Goal: Task Accomplishment & Management: Manage account settings

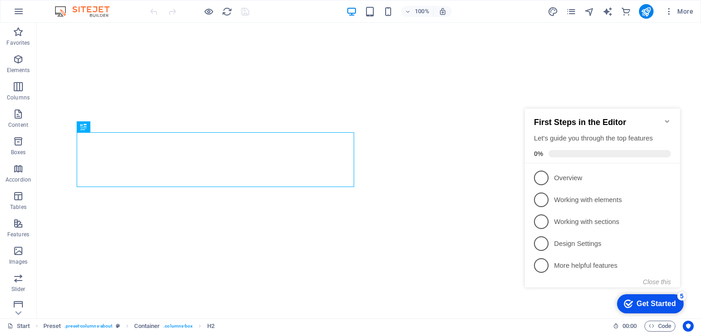
scroll to position [542, 0]
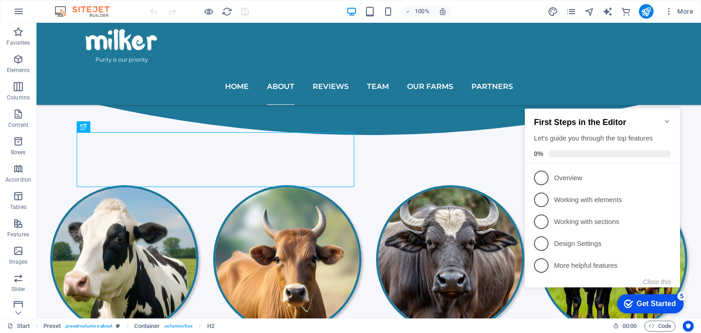
click at [665, 118] on icon "Minimize checklist" at bounding box center [666, 121] width 7 height 7
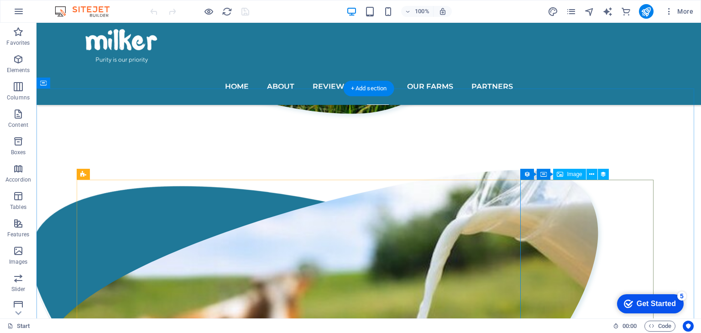
scroll to position [1414, 0]
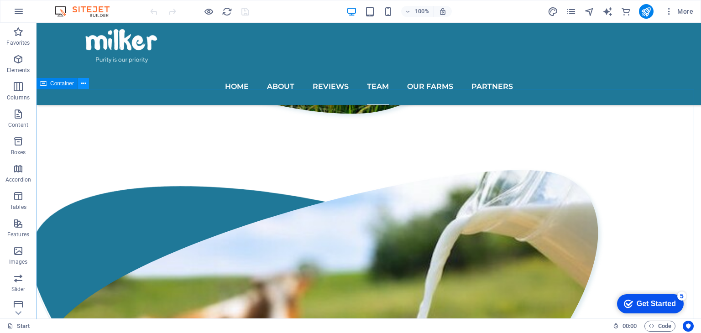
click at [87, 81] on button at bounding box center [83, 83] width 11 height 11
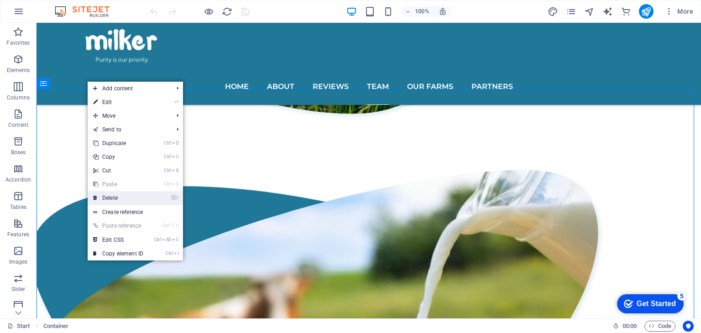
click at [133, 200] on link "⌦ Delete" at bounding box center [118, 198] width 61 height 14
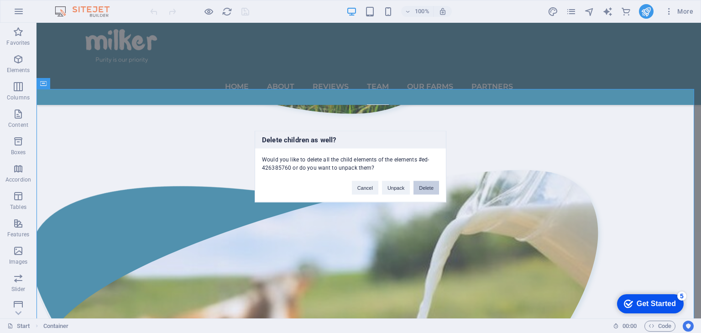
click at [428, 190] on button "Delete" at bounding box center [426, 188] width 26 height 14
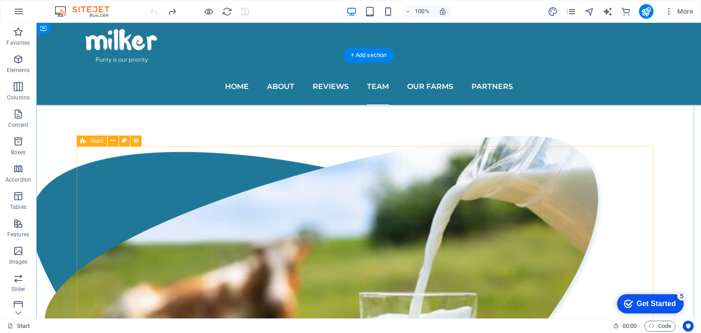
scroll to position [1447, 0]
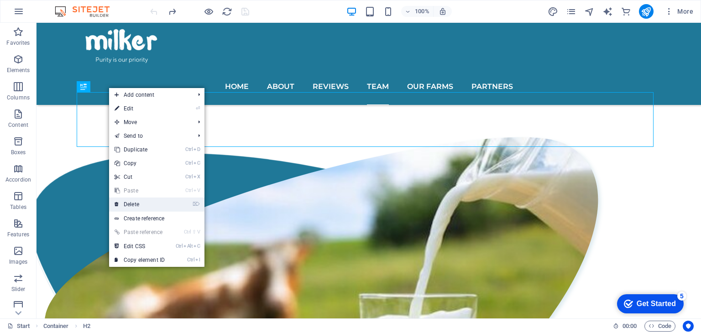
click at [146, 205] on link "⌦ Delete" at bounding box center [139, 205] width 61 height 14
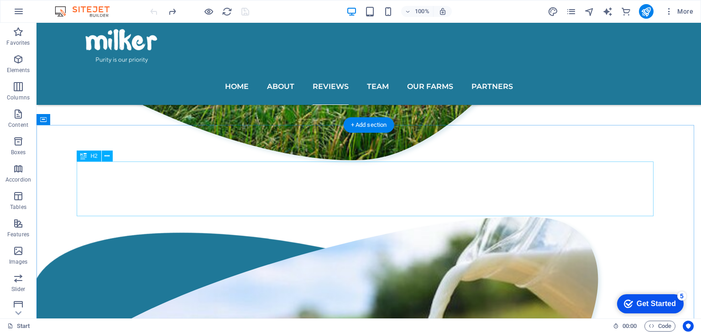
scroll to position [1381, 0]
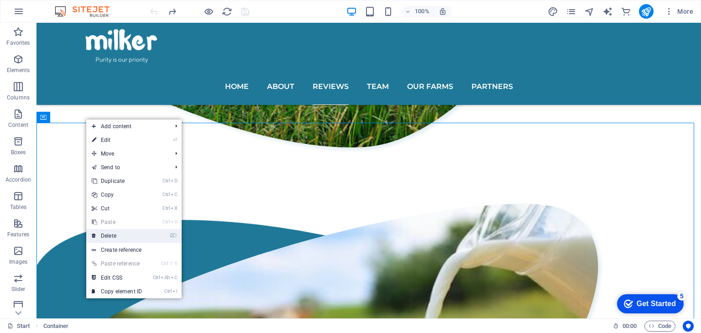
click at [118, 240] on link "⌦ Delete" at bounding box center [116, 236] width 61 height 14
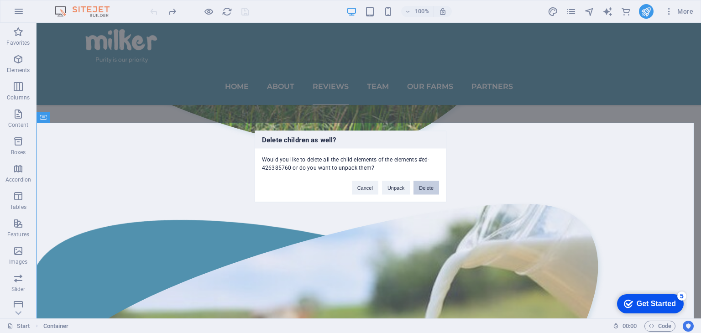
click at [424, 187] on button "Delete" at bounding box center [426, 188] width 26 height 14
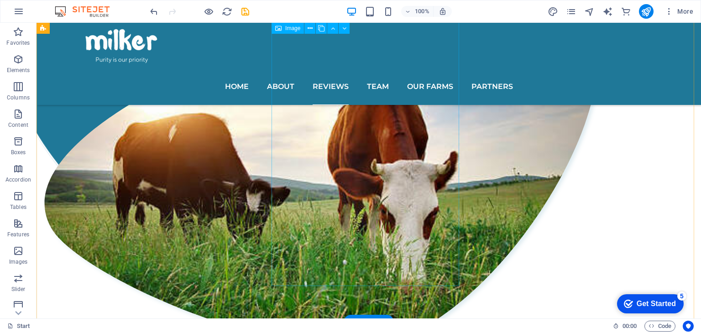
scroll to position [1180, 0]
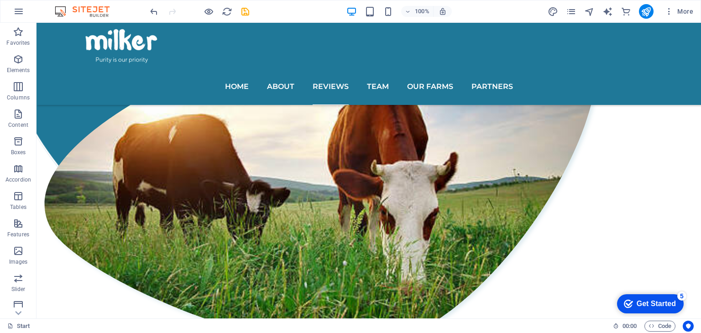
click at [661, 301] on div "Get Started" at bounding box center [656, 304] width 39 height 8
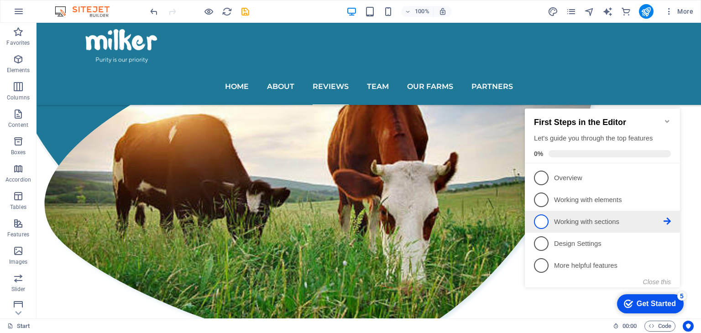
click at [600, 223] on p "Working with sections - incomplete" at bounding box center [609, 222] width 110 height 10
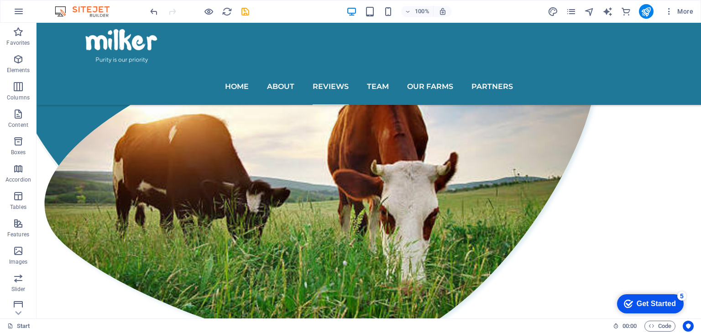
scroll to position [0, 0]
click at [646, 300] on div "Get Started" at bounding box center [656, 304] width 39 height 8
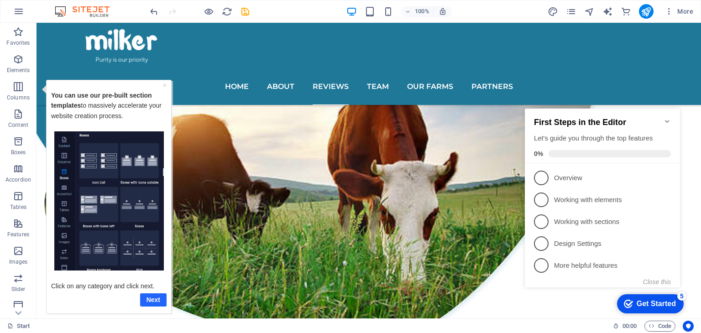
click at [156, 304] on link "Next" at bounding box center [153, 299] width 26 height 13
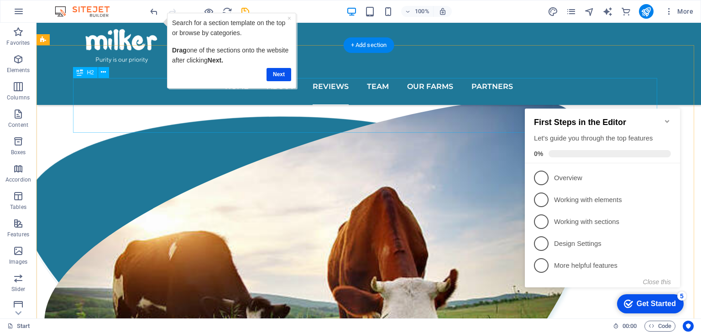
scroll to position [1069, 0]
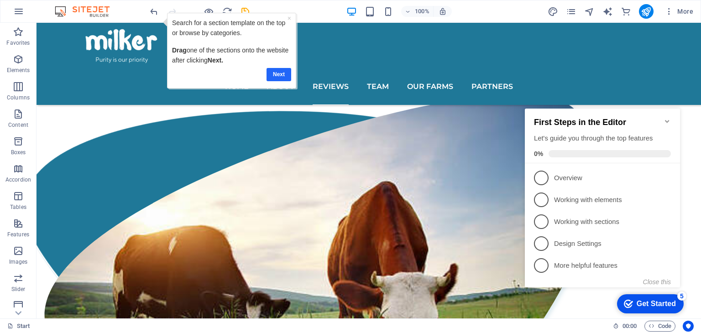
click at [273, 72] on link "Next" at bounding box center [278, 74] width 25 height 13
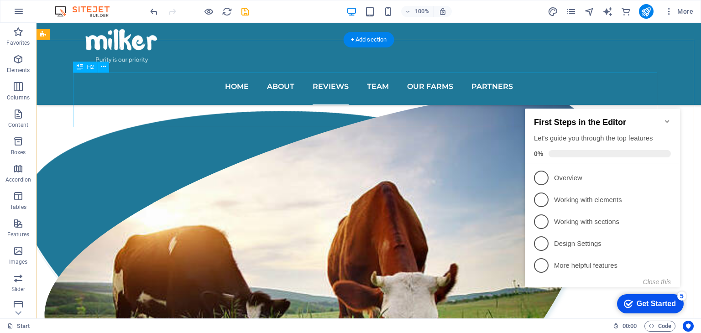
scroll to position [0, 0]
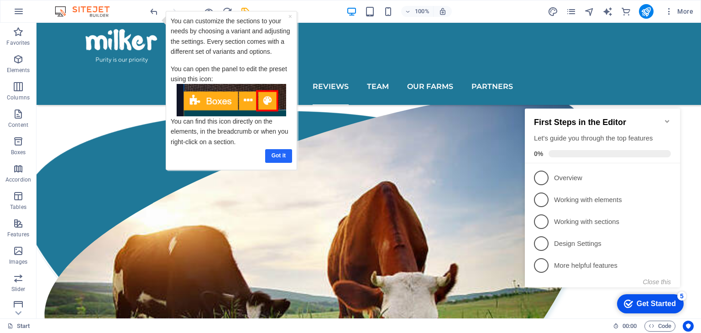
click at [276, 154] on link "Got it" at bounding box center [278, 155] width 27 height 13
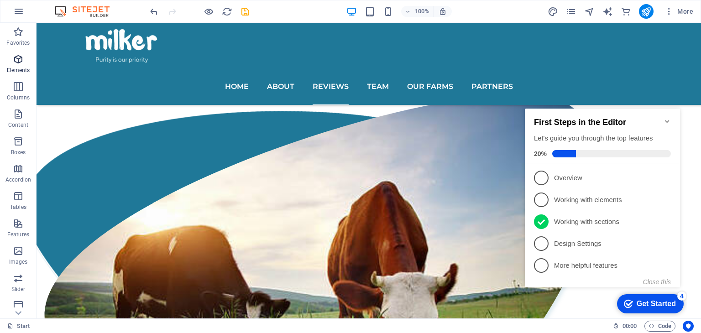
click at [16, 72] on p "Elements" at bounding box center [18, 70] width 23 height 7
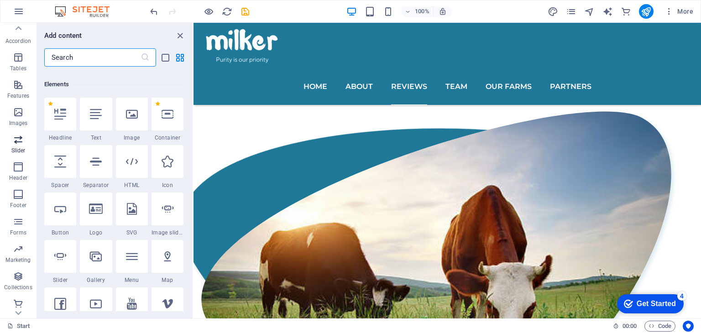
scroll to position [142, 0]
click at [26, 308] on p "Commerce" at bounding box center [18, 311] width 27 height 7
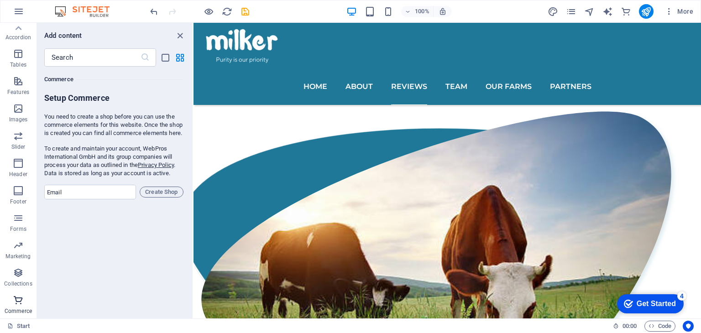
scroll to position [8793, 0]
click at [122, 199] on input "email" at bounding box center [90, 192] width 92 height 15
type input "usman31st@gmail.com"
click at [120, 199] on input "usman31st@gmail.com" at bounding box center [90, 192] width 92 height 15
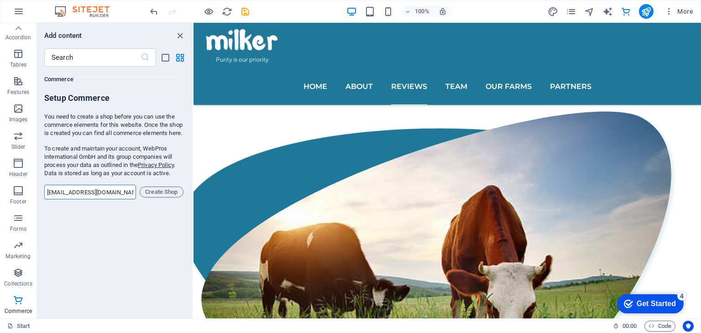
click at [120, 199] on input "usman31st@gmail.com" at bounding box center [90, 192] width 92 height 15
type input "[DOMAIN_NAME][EMAIL_ADDRESS][DOMAIN_NAME]"
click at [161, 198] on span "Create Shop" at bounding box center [162, 192] width 36 height 11
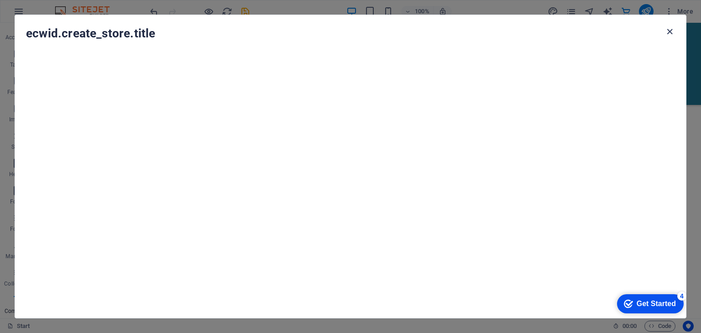
click at [673, 28] on icon "button" at bounding box center [669, 31] width 10 height 10
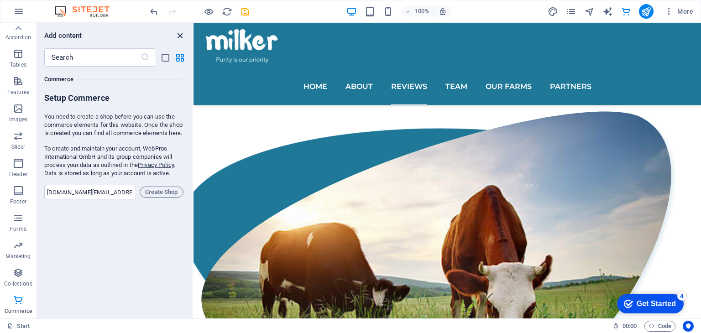
click at [183, 36] on icon "close panel" at bounding box center [180, 36] width 10 height 10
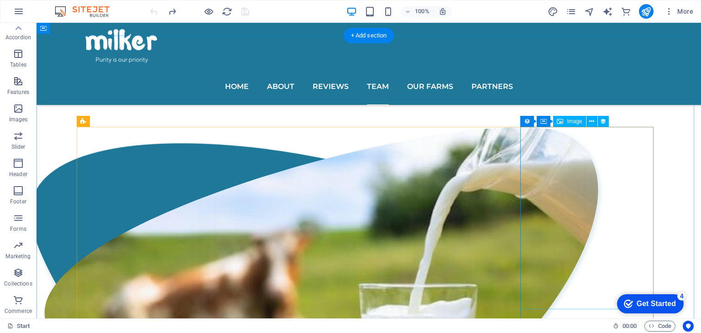
scroll to position [1456, 0]
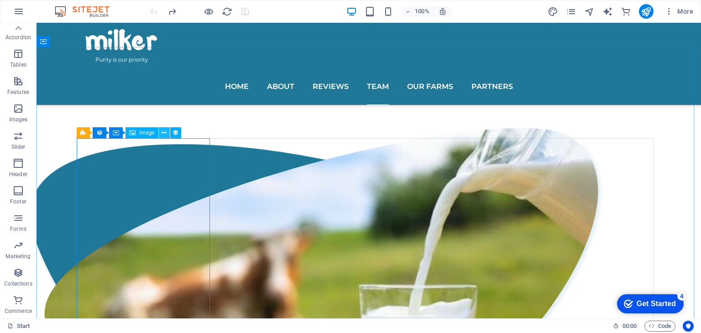
click at [164, 134] on icon at bounding box center [164, 133] width 5 height 10
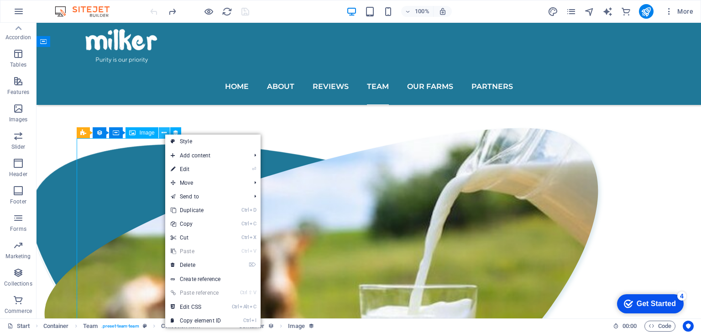
click at [164, 134] on icon at bounding box center [164, 133] width 5 height 10
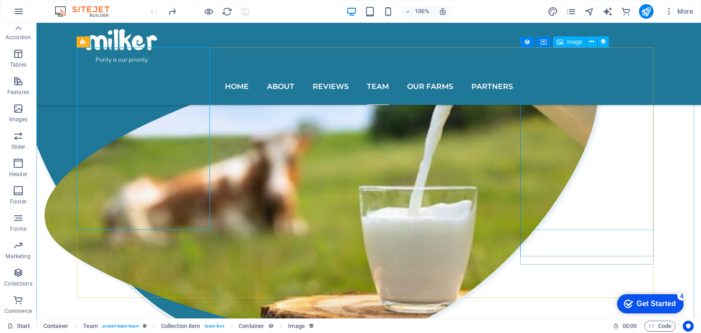
scroll to position [1597, 0]
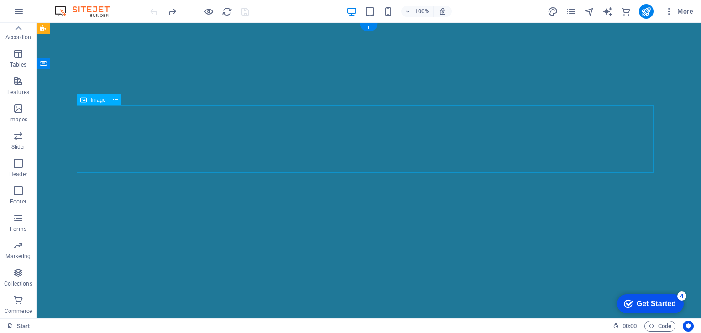
scroll to position [0, 0]
click at [11, 11] on button "button" at bounding box center [19, 11] width 22 height 22
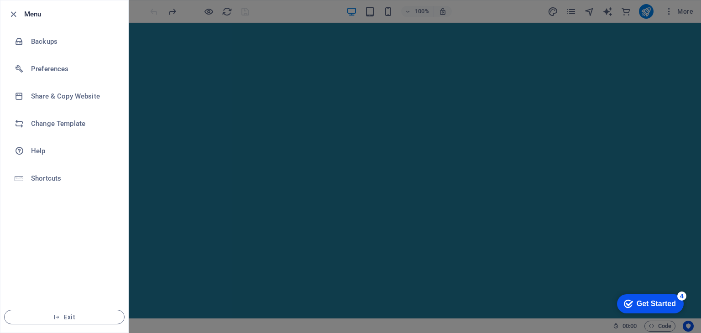
click at [574, 79] on div at bounding box center [350, 166] width 701 height 333
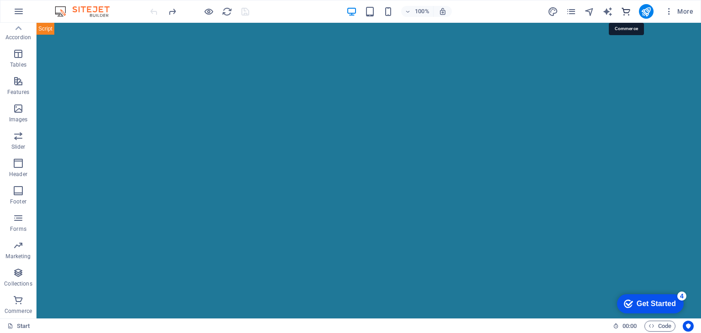
click at [623, 11] on icon "commerce" at bounding box center [626, 11] width 10 height 10
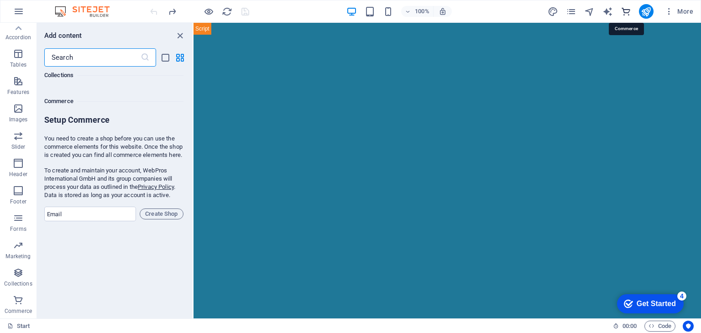
scroll to position [8793, 0]
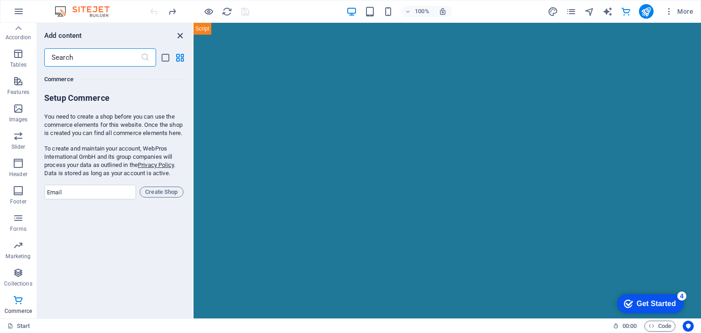
click at [180, 36] on icon "close panel" at bounding box center [180, 36] width 10 height 10
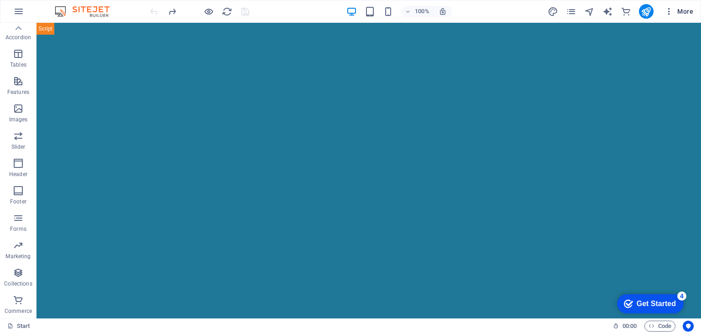
click at [669, 11] on icon "button" at bounding box center [668, 11] width 9 height 9
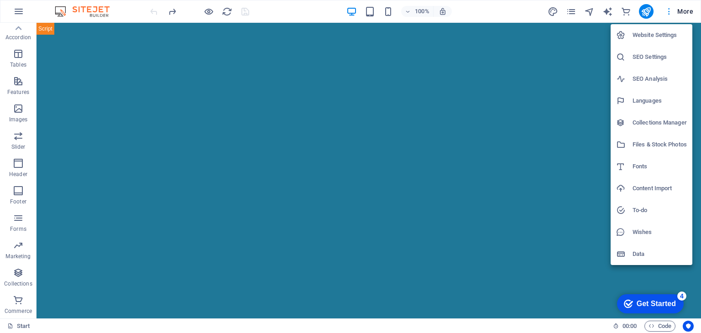
click at [669, 11] on div at bounding box center [350, 166] width 701 height 333
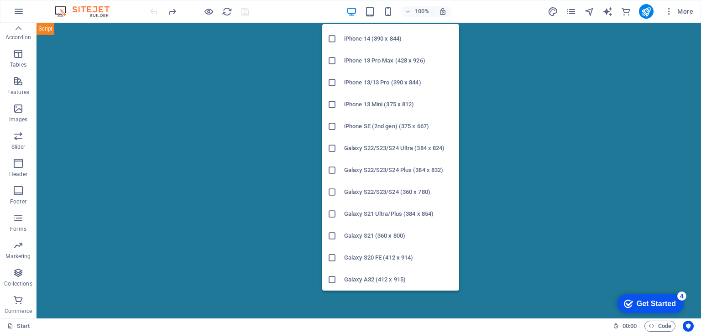
scroll to position [456, 0]
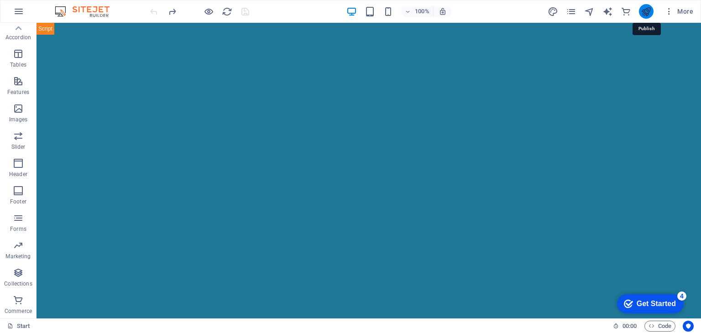
click at [646, 12] on icon "publish" at bounding box center [646, 11] width 10 height 10
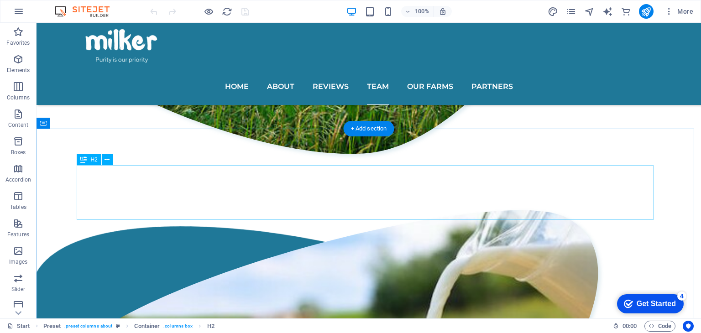
scroll to position [1535, 0]
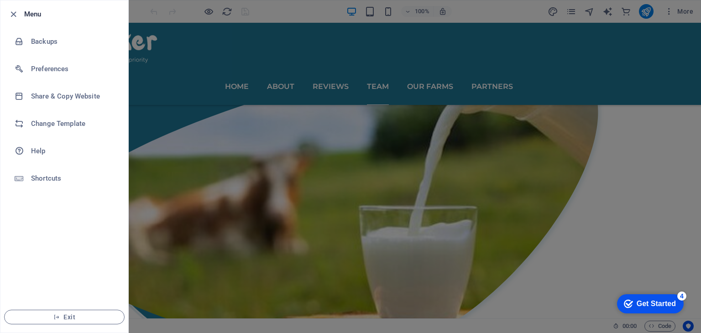
click at [182, 292] on div at bounding box center [350, 166] width 701 height 333
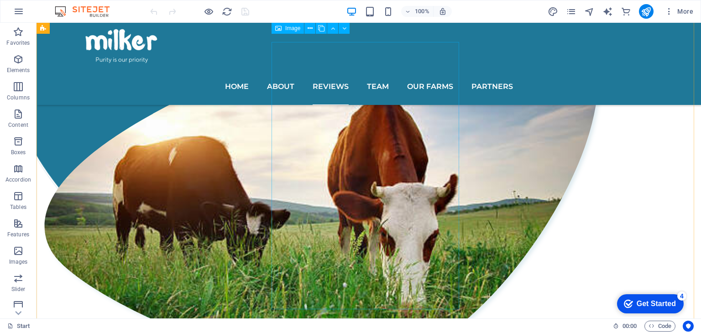
scroll to position [1157, 0]
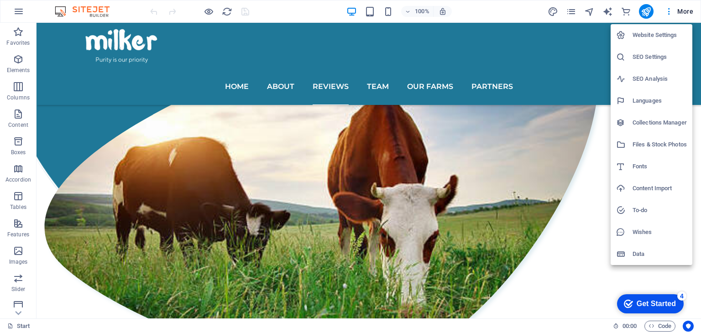
click at [646, 40] on h6 "Website Settings" at bounding box center [659, 35] width 54 height 11
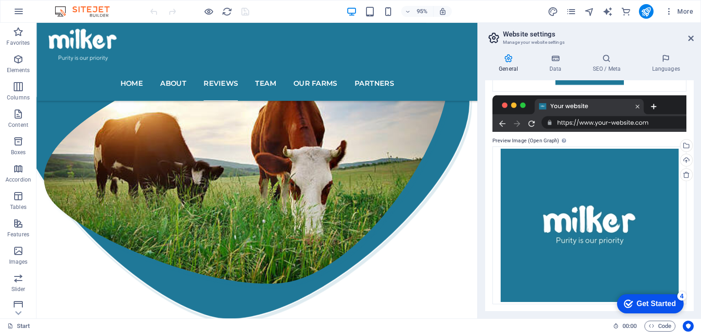
scroll to position [0, 0]
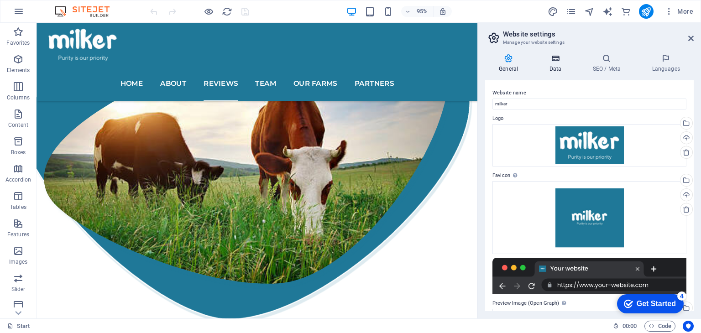
click at [548, 67] on h4 "Data" at bounding box center [556, 63] width 43 height 19
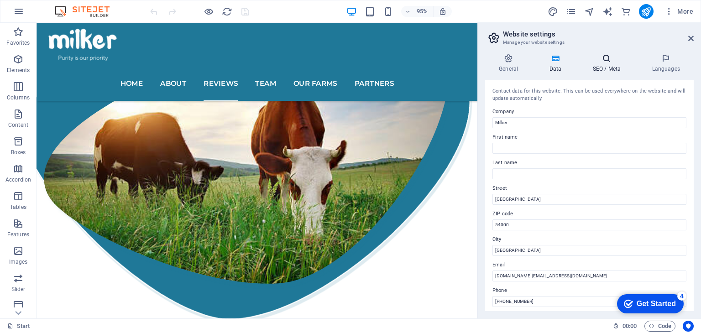
click at [607, 63] on h4 "SEO / Meta" at bounding box center [608, 63] width 59 height 19
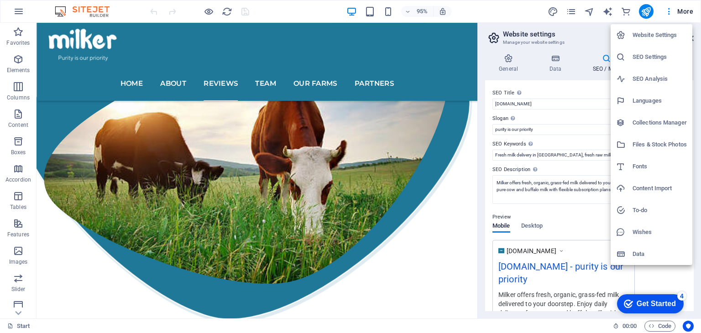
click at [668, 10] on div at bounding box center [350, 166] width 701 height 333
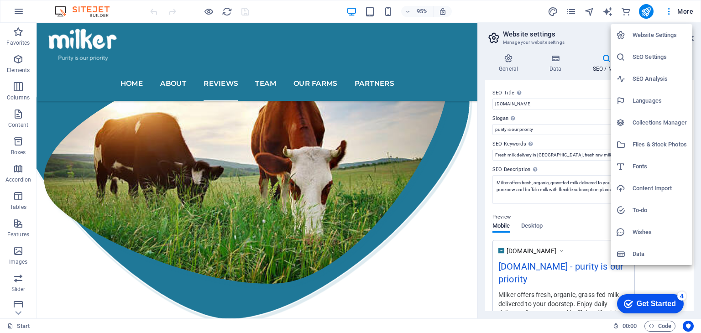
click at [505, 17] on div at bounding box center [350, 166] width 701 height 333
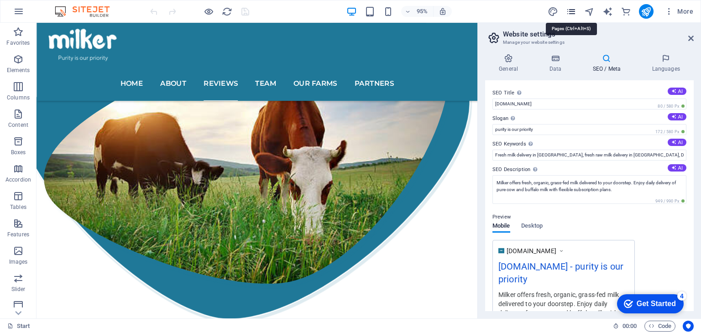
click at [0, 0] on icon "pages" at bounding box center [0, 0] width 0 height 0
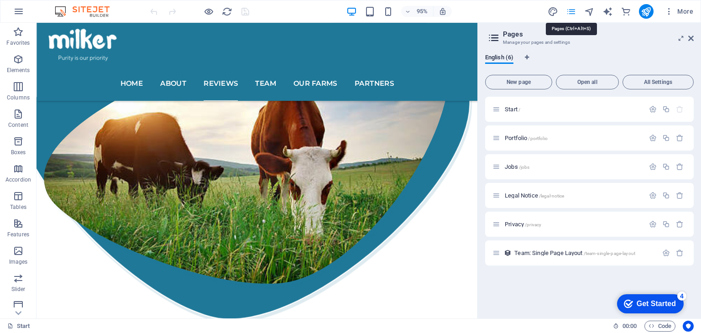
click at [0, 0] on icon "pages" at bounding box center [0, 0] width 0 height 0
click at [692, 39] on icon at bounding box center [690, 38] width 5 height 7
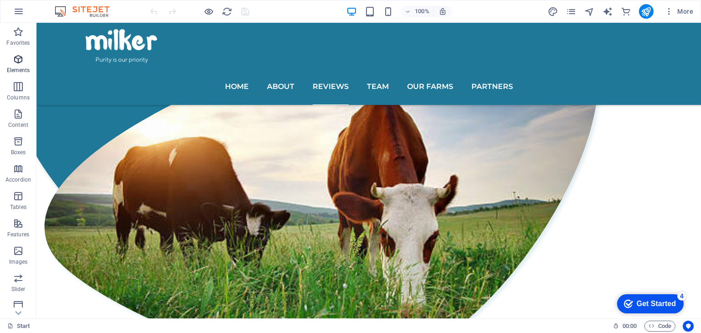
click at [21, 75] on span "Elements" at bounding box center [18, 65] width 37 height 22
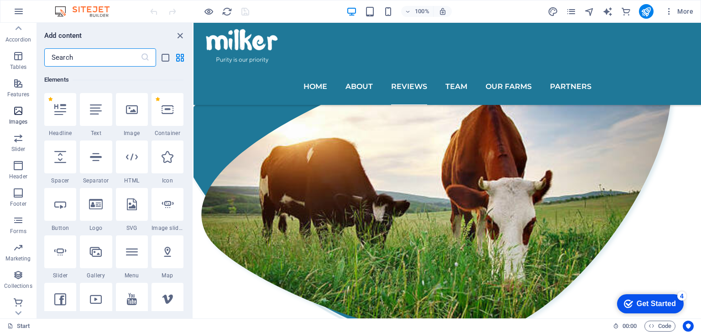
scroll to position [142, 0]
click at [179, 34] on icon "close panel" at bounding box center [180, 36] width 10 height 10
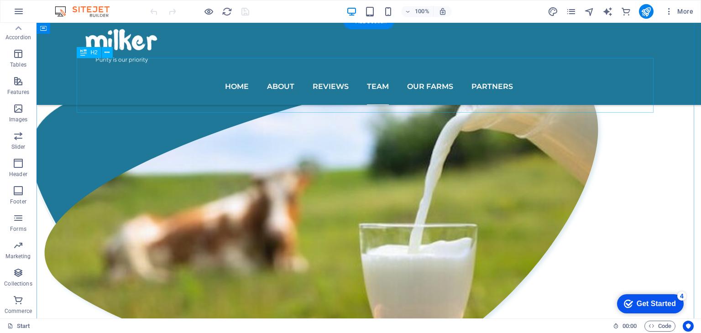
scroll to position [1443, 0]
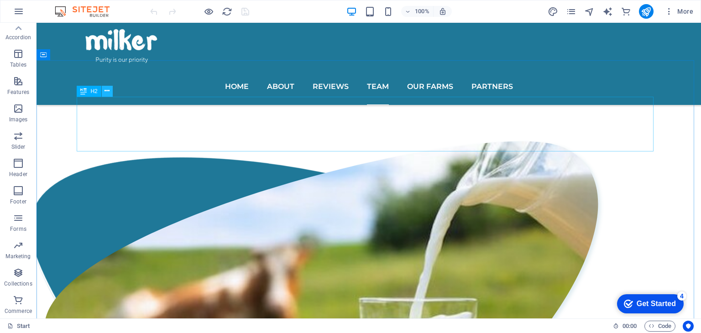
click at [109, 92] on icon at bounding box center [106, 91] width 5 height 10
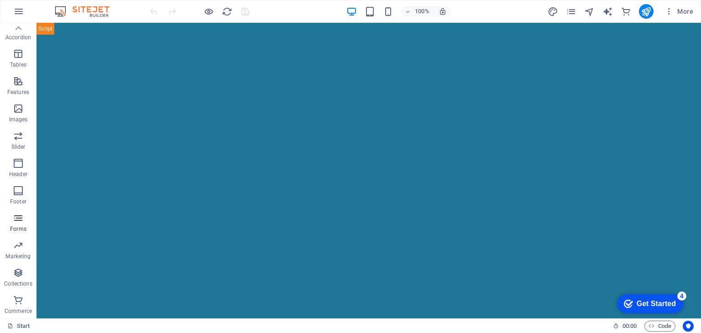
scroll to position [0, 0]
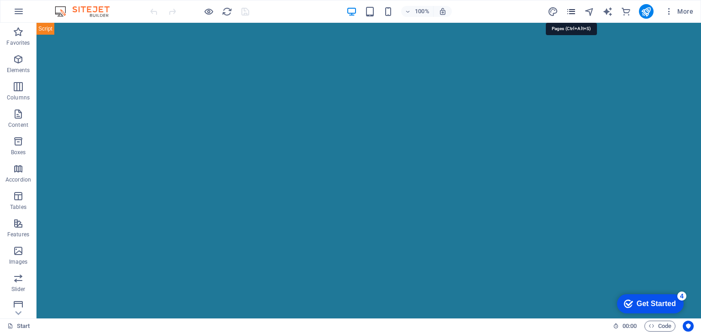
click at [0, 0] on icon "pages" at bounding box center [0, 0] width 0 height 0
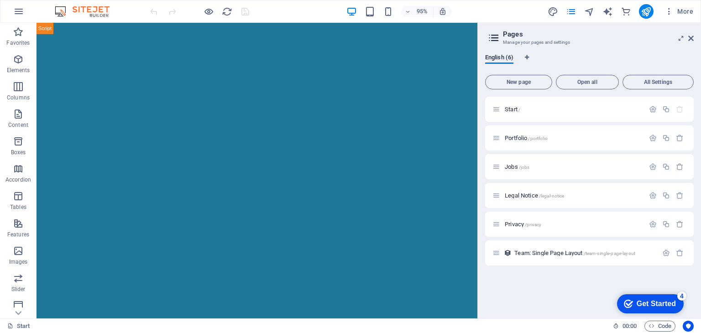
click at [493, 36] on icon at bounding box center [494, 37] width 14 height 13
click at [642, 78] on button "All Settings" at bounding box center [657, 82] width 71 height 15
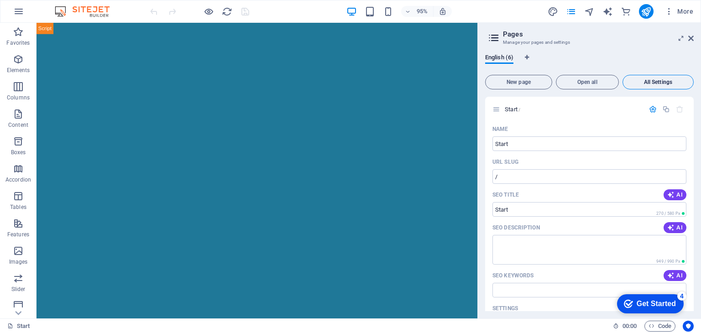
scroll to position [1857, 0]
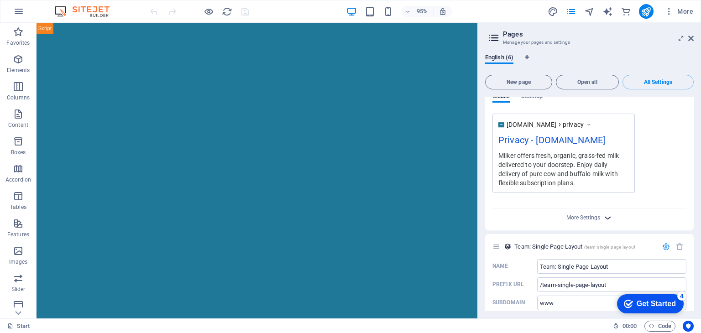
click at [606, 213] on icon "button" at bounding box center [607, 218] width 10 height 10
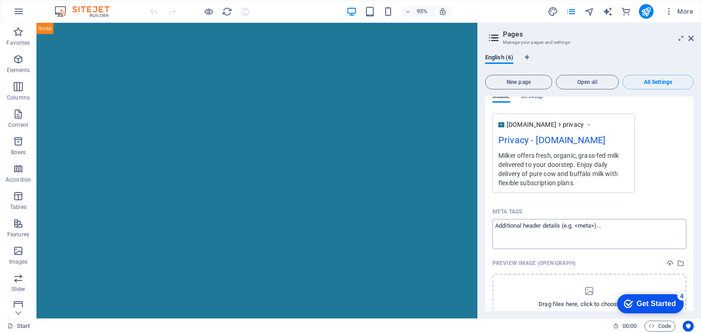
scroll to position [1988, 0]
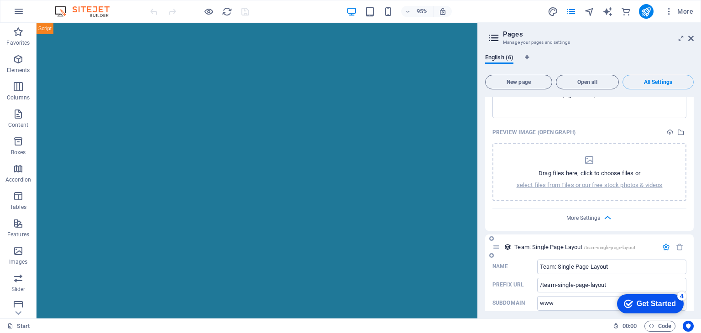
click at [662, 243] on icon "button" at bounding box center [666, 247] width 8 height 8
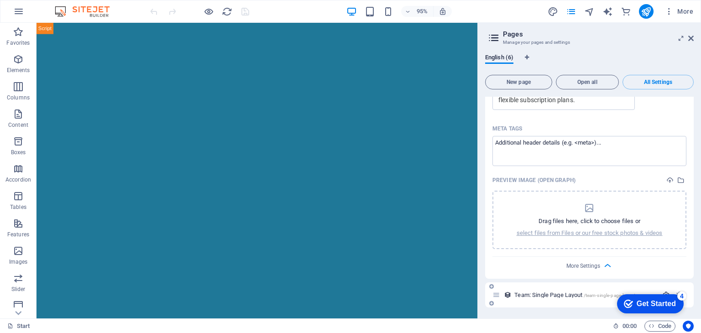
scroll to position [1926, 0]
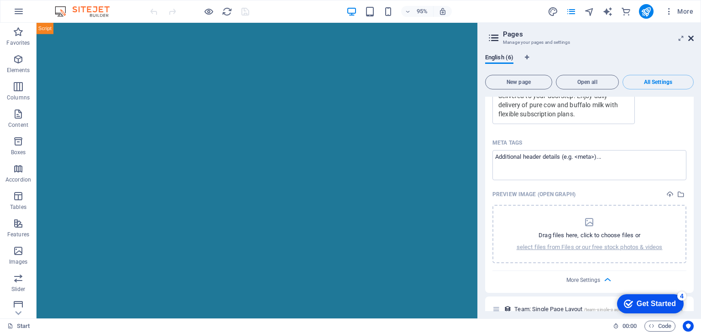
drag, startPoint x: 691, startPoint y: 39, endPoint x: 622, endPoint y: 0, distance: 79.1
click at [691, 39] on icon at bounding box center [690, 38] width 5 height 7
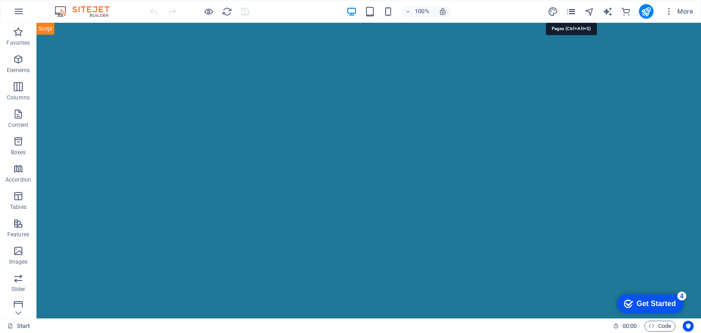
click at [0, 0] on icon "pages" at bounding box center [0, 0] width 0 height 0
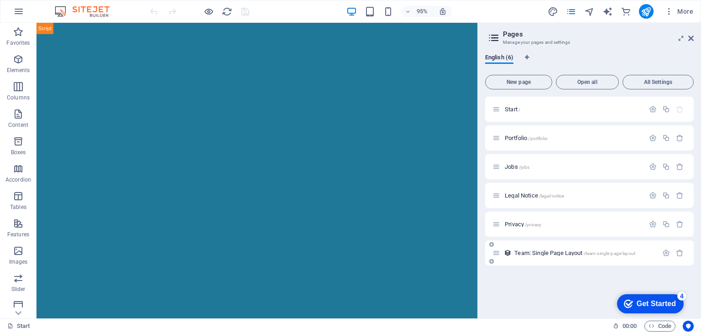
click at [497, 253] on icon at bounding box center [496, 253] width 8 height 8
click at [664, 252] on icon "button" at bounding box center [666, 253] width 8 height 8
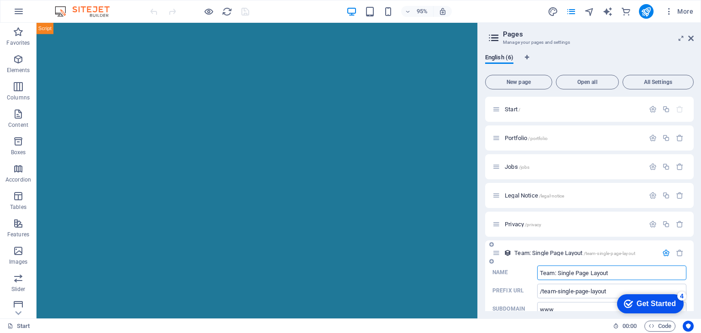
scroll to position [20, 0]
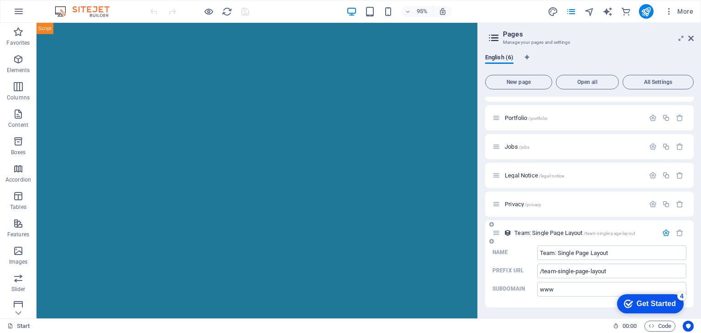
click at [663, 232] on icon "button" at bounding box center [666, 233] width 8 height 8
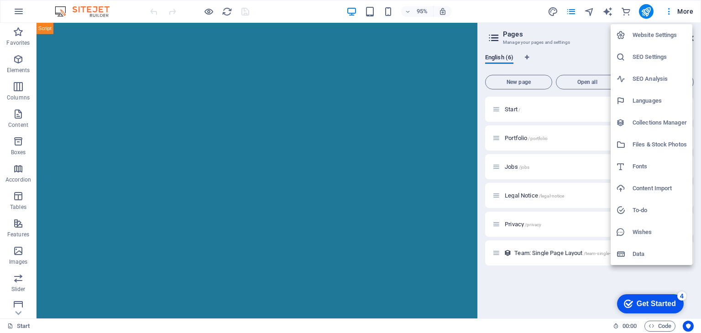
click at [666, 34] on h6 "Website Settings" at bounding box center [659, 35] width 54 height 11
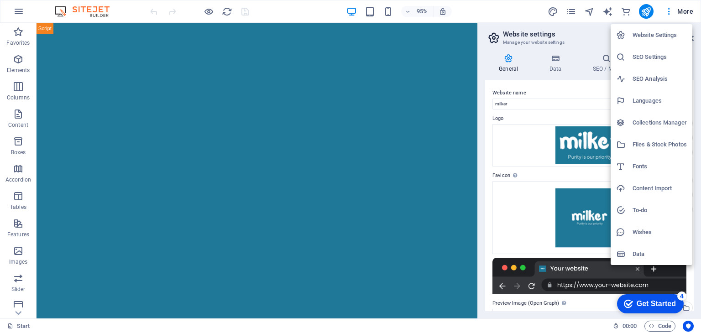
click at [17, 15] on div at bounding box center [350, 166] width 701 height 333
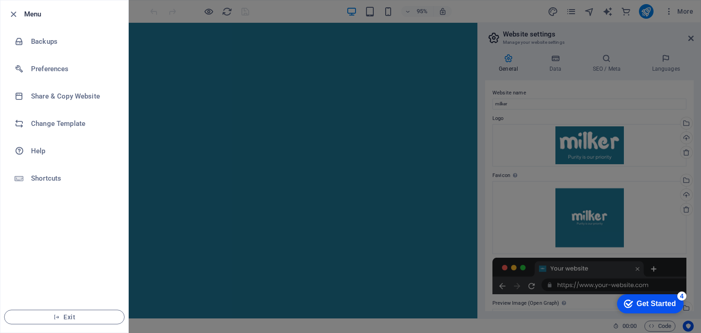
click at [691, 39] on div at bounding box center [350, 166] width 701 height 333
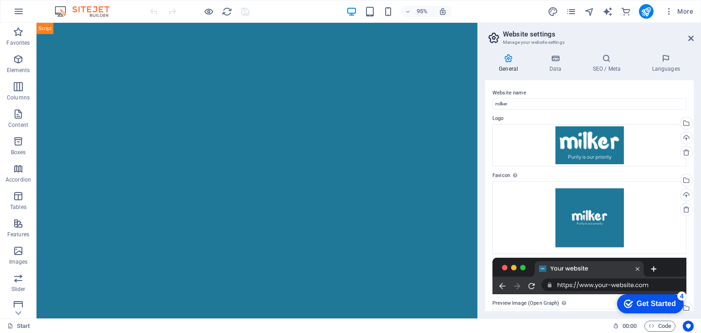
click at [691, 39] on icon at bounding box center [690, 38] width 5 height 7
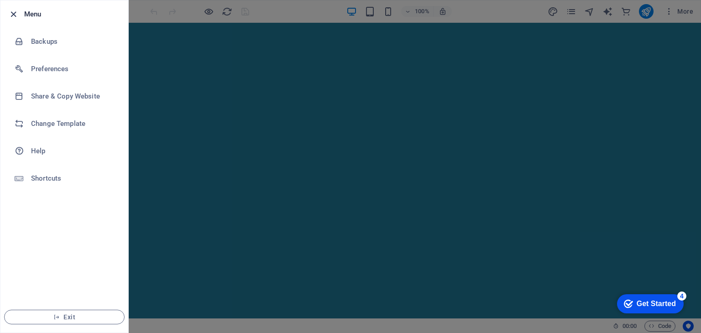
click at [14, 13] on icon "button" at bounding box center [13, 14] width 10 height 10
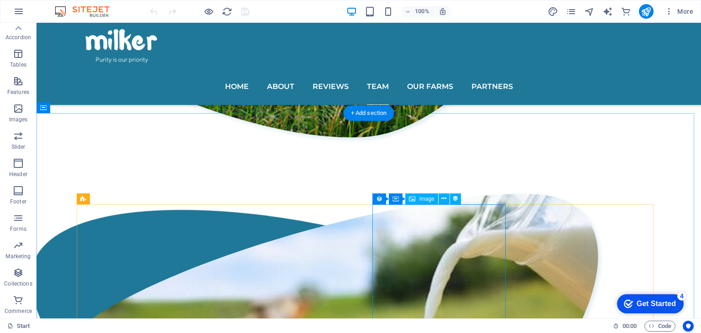
scroll to position [1390, 0]
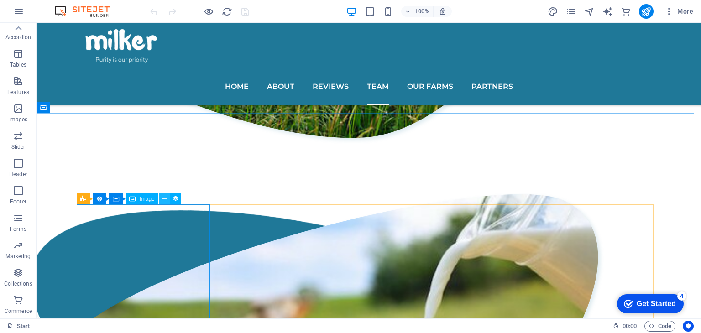
click at [163, 196] on icon at bounding box center [164, 199] width 5 height 10
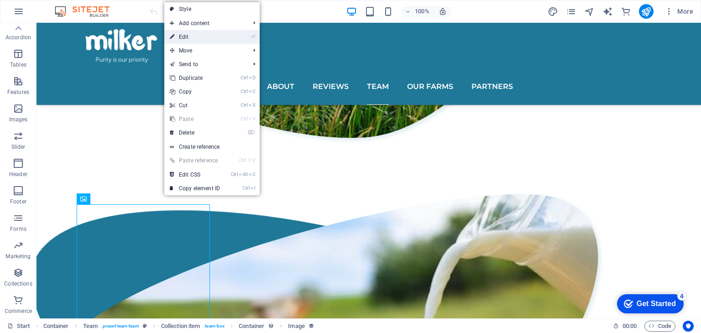
click at [239, 37] on li "⏎ Edit" at bounding box center [211, 37] width 95 height 14
click at [187, 37] on link "⏎ Edit" at bounding box center [194, 37] width 61 height 14
select select "px"
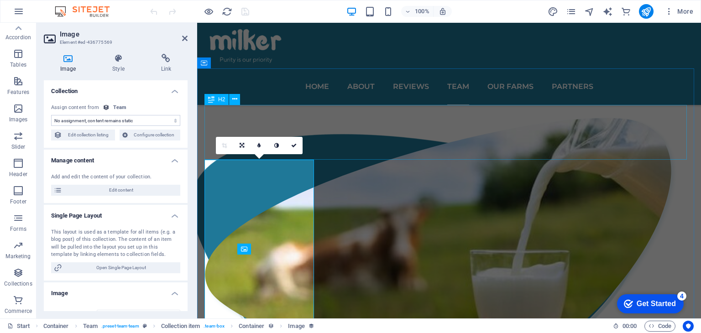
scroll to position [1340, 0]
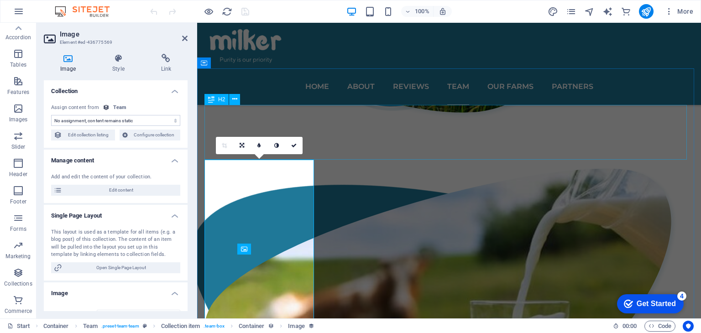
select select "image"
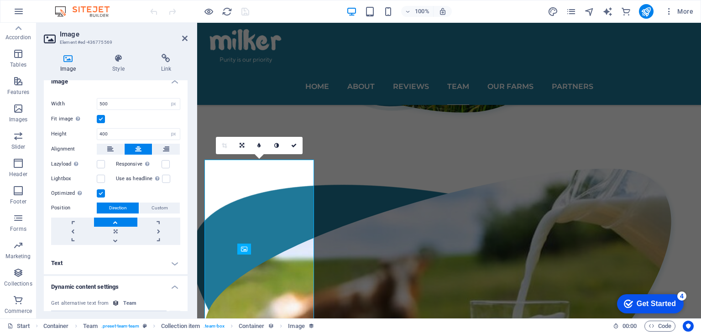
scroll to position [255, 0]
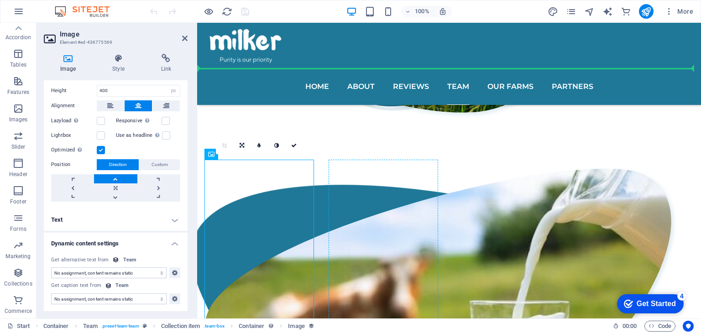
drag, startPoint x: 263, startPoint y: 174, endPoint x: 365, endPoint y: 170, distance: 101.8
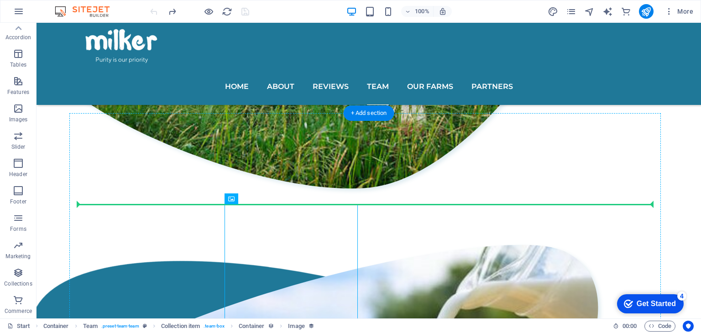
scroll to position [1390, 0]
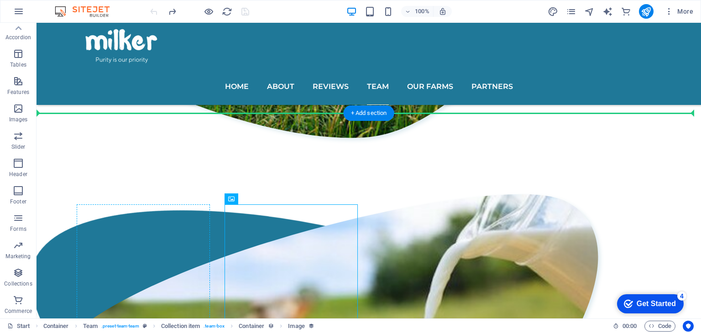
drag, startPoint x: 223, startPoint y: 185, endPoint x: 130, endPoint y: 226, distance: 101.5
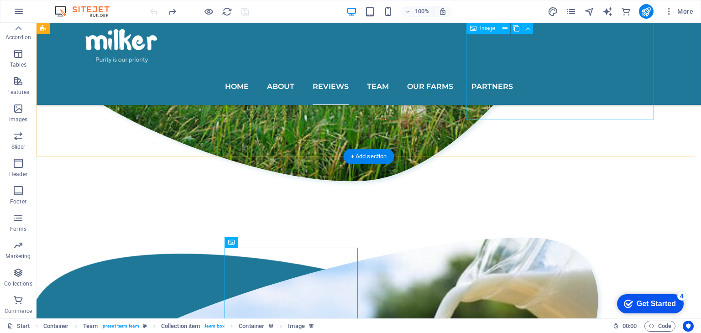
scroll to position [1335, 0]
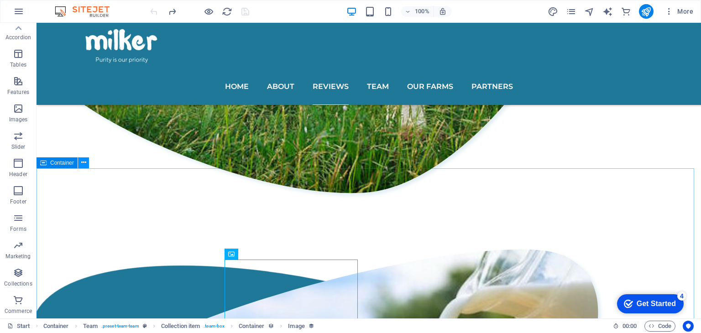
click at [82, 165] on icon at bounding box center [83, 163] width 5 height 10
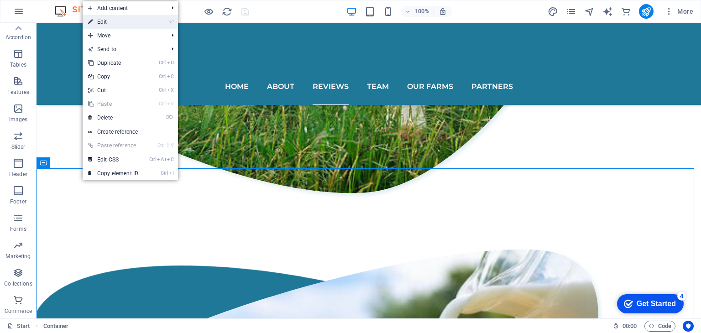
click at [116, 20] on link "⏎ Edit" at bounding box center [113, 22] width 61 height 14
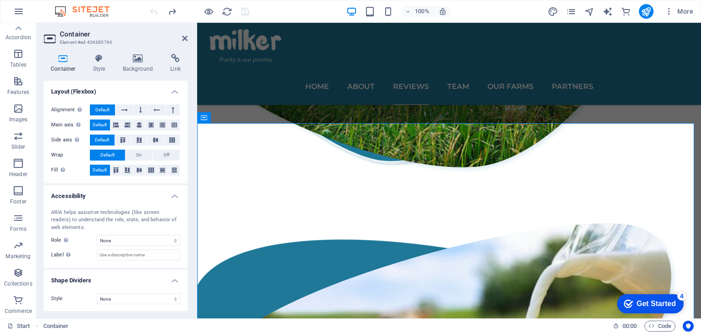
scroll to position [0, 0]
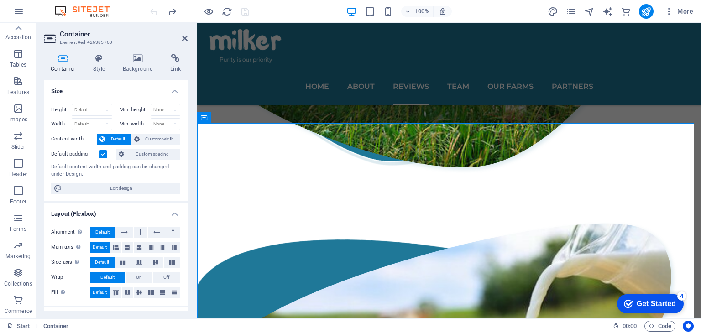
click at [188, 39] on aside "Container Element #ed-426385760 Container Style Background Link Size Height Def…" at bounding box center [117, 171] width 161 height 296
click at [183, 39] on icon at bounding box center [184, 38] width 5 height 7
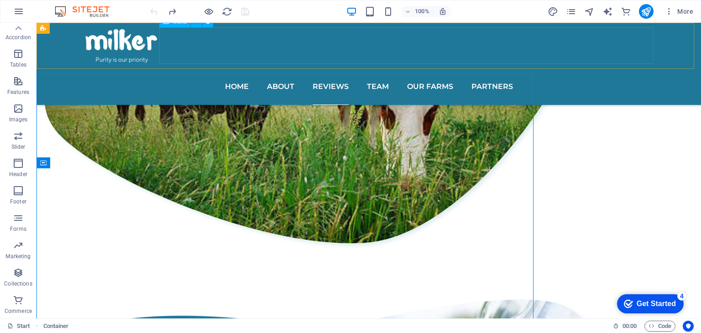
scroll to position [1335, 0]
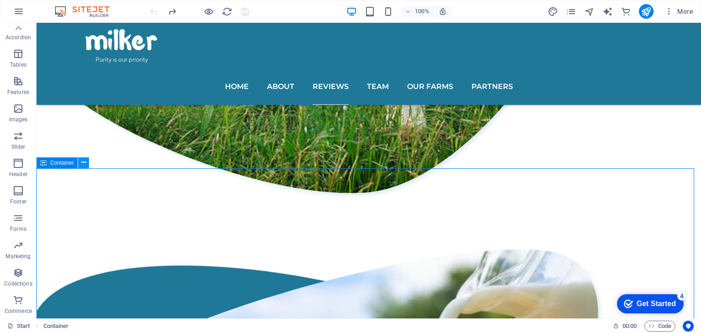
click at [82, 165] on icon at bounding box center [83, 163] width 5 height 10
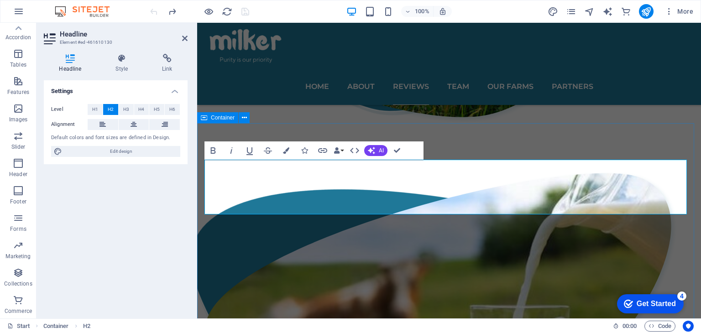
scroll to position [1285, 0]
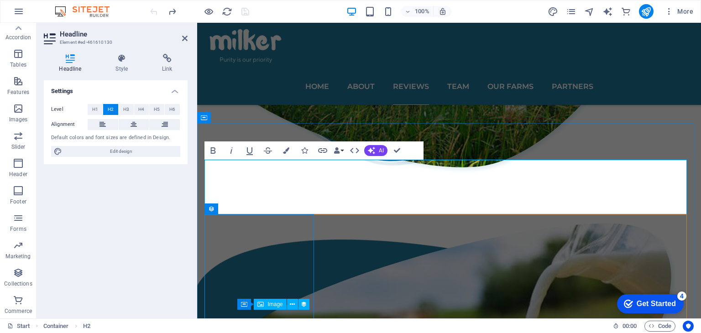
select select "image"
select select "px"
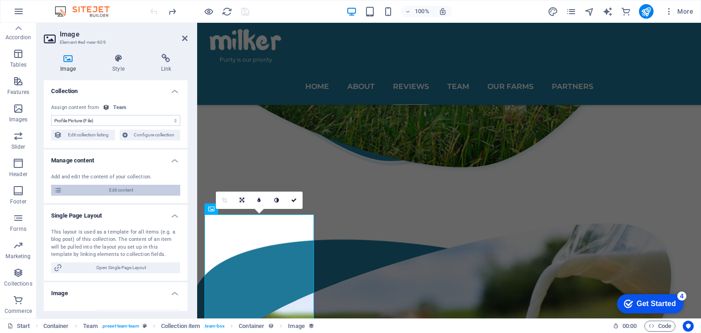
click at [143, 193] on span "Edit content" at bounding box center [121, 190] width 113 height 11
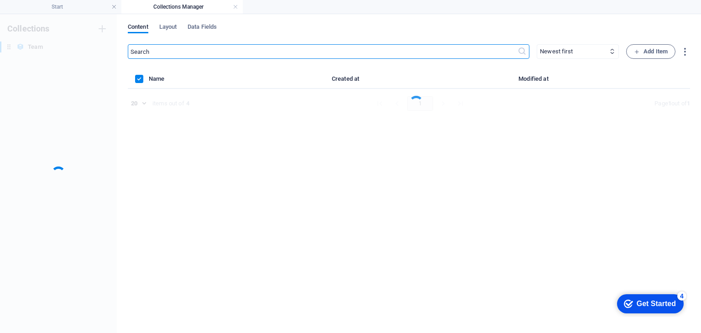
scroll to position [0, 0]
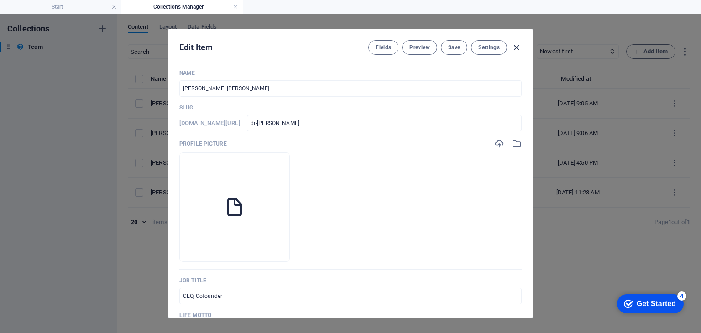
click at [516, 46] on icon "button" at bounding box center [516, 47] width 10 height 10
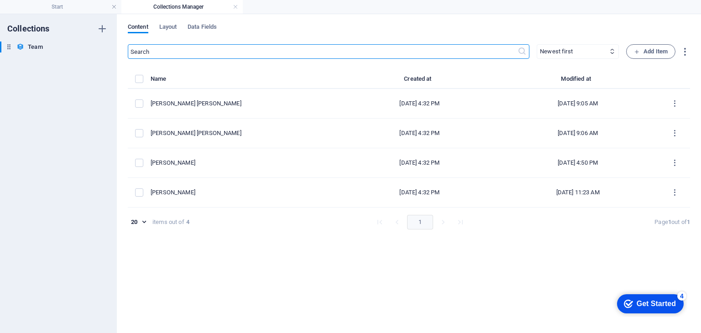
type input "dr-usman-ashraf-kamboh"
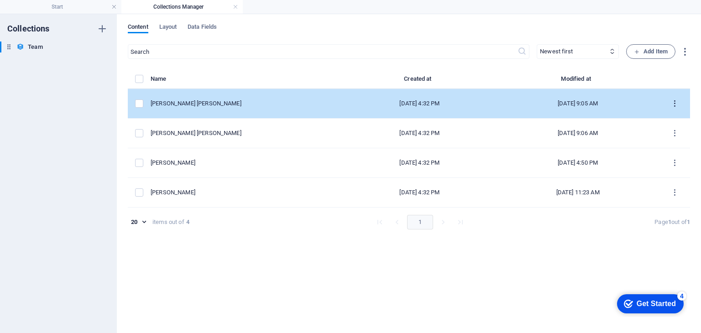
drag, startPoint x: 674, startPoint y: 131, endPoint x: 672, endPoint y: 99, distance: 32.5
click at [672, 99] on tbody "Dr. USMAN ALI BAJWA Oct 31, 2024 4:32 PM Nov 3, 2024 9:05 AM Dr. Usman Ashraf K…" at bounding box center [409, 148] width 562 height 119
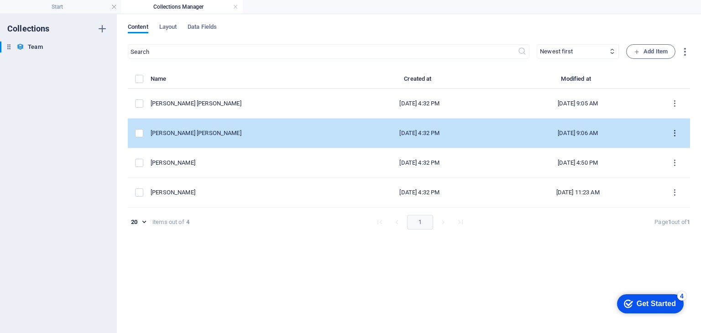
click at [675, 132] on icon "items list" at bounding box center [674, 133] width 9 height 9
click at [675, 132] on div at bounding box center [350, 166] width 701 height 333
click at [209, 139] on td "[PERSON_NAME] [PERSON_NAME]" at bounding box center [247, 134] width 192 height 30
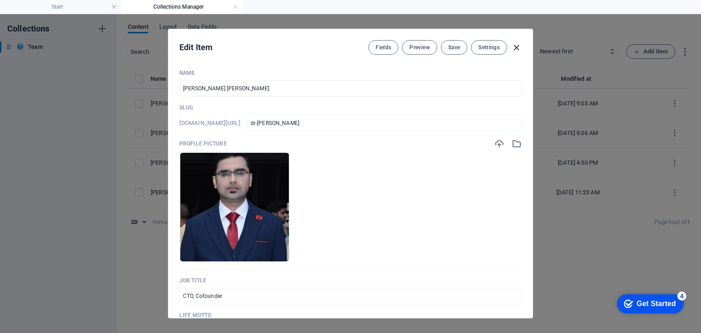
click at [517, 45] on icon "button" at bounding box center [516, 47] width 10 height 10
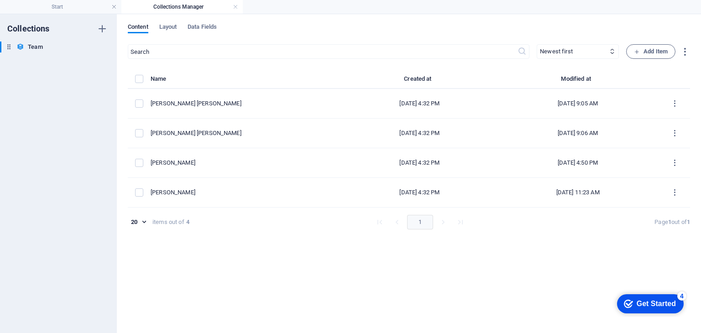
type input "dr-usman-ali-bajwa"
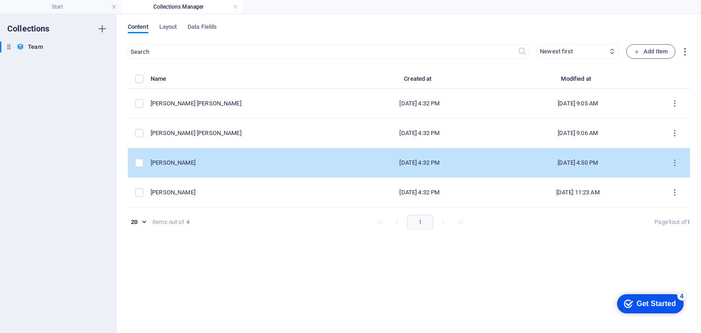
click at [209, 162] on div "[PERSON_NAME]" at bounding box center [243, 163] width 185 height 8
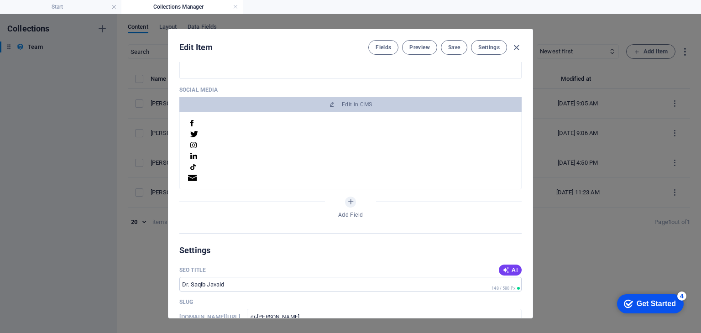
scroll to position [135, 0]
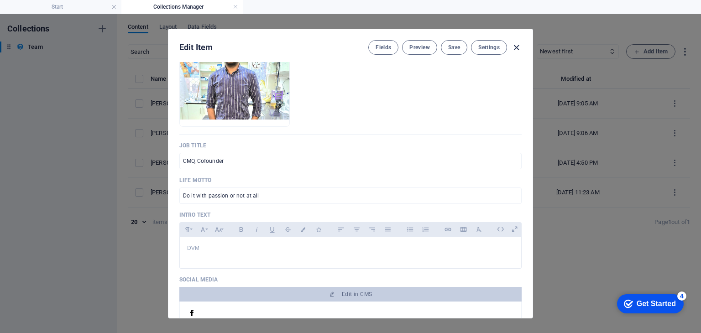
click at [520, 48] on icon "button" at bounding box center [516, 47] width 10 height 10
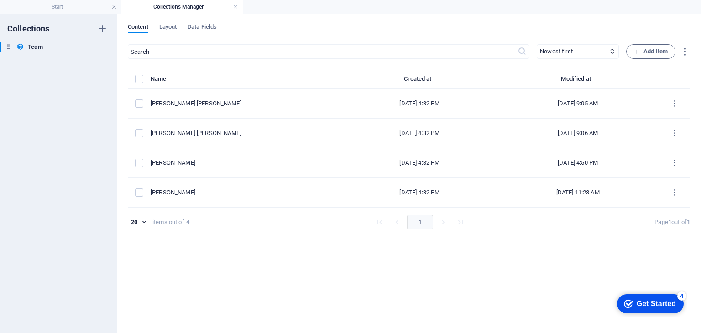
type input "dr-saqib-javaid"
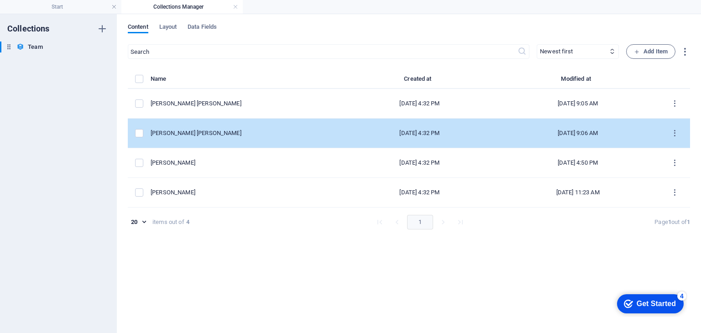
click at [284, 133] on div "[PERSON_NAME] [PERSON_NAME]" at bounding box center [243, 133] width 185 height 8
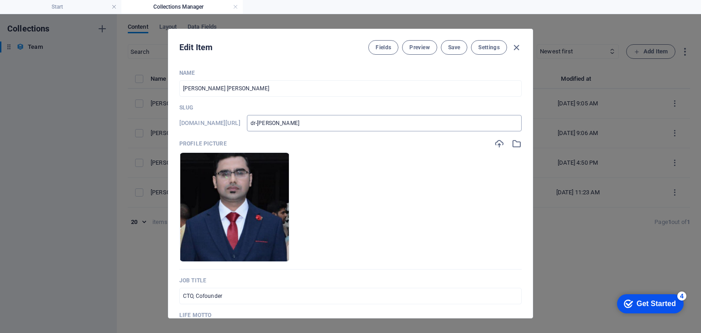
click at [372, 124] on input "dr-usman-ali-bajwa" at bounding box center [384, 123] width 275 height 16
type input "dr-usman-ali-bajw"
type input "dr-usman-ali-baj"
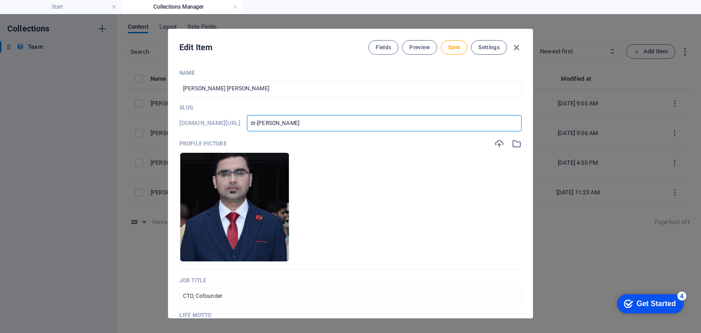
type input "dr-usman-ali-ba"
type input "dr-usman-ali-b"
type input "dr-usman-ali-"
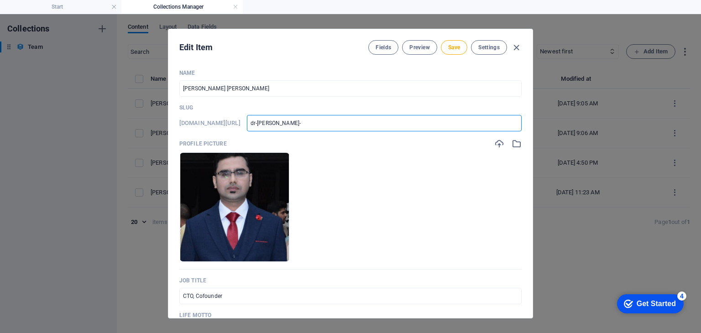
type input "dr-usman-ali-"
type input "dr-usman-ali"
type input "dr-usman-al"
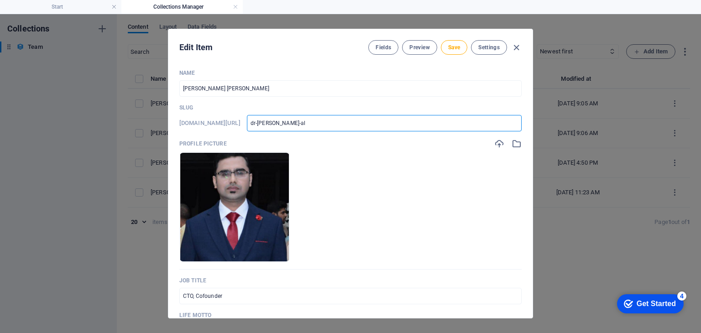
type input "dr-usman-a"
type input "dr-usman-as"
type input "dr-usman-ash"
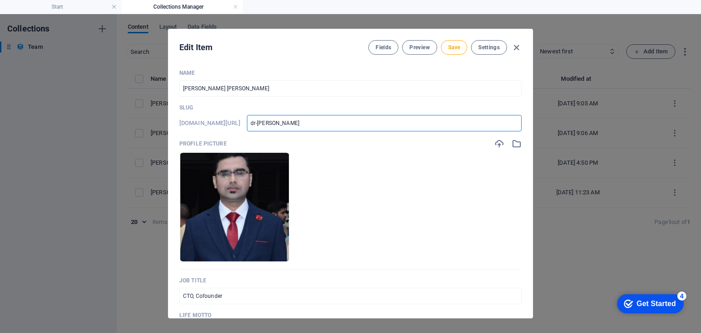
type input "dr-usman-ash"
type input "dr-usman-ashra"
type input "dr-usman-ashraf"
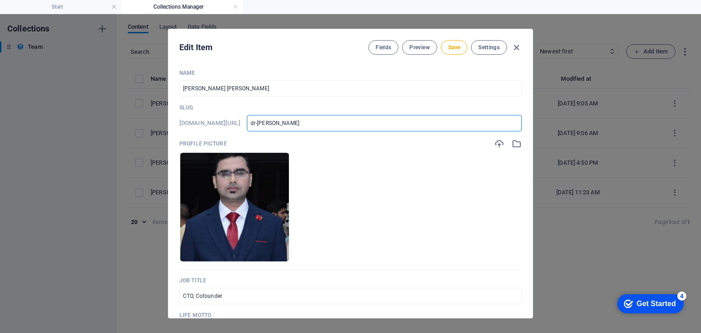
type input "dr-usman-ashraf-"
type input "dr-usman-ashraf-ka"
type input "dr-usman-ashraf-kam"
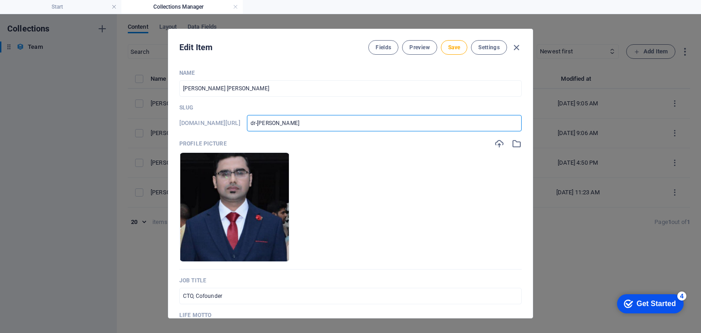
type input "dr-usman-ashraf-kam"
type input "dr-usman-ashraf-kamb"
type input "dr-usman-ashraf-kambo"
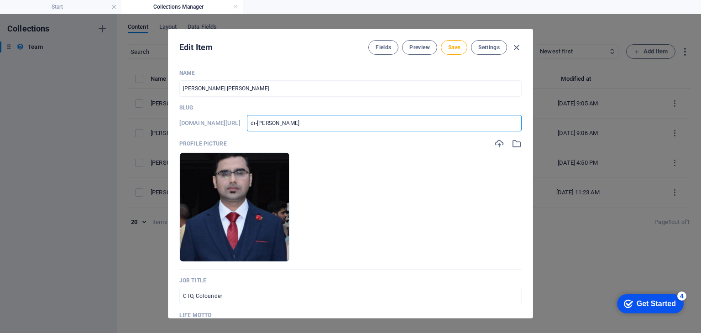
type input "dr-usman-ashraf-kamboh"
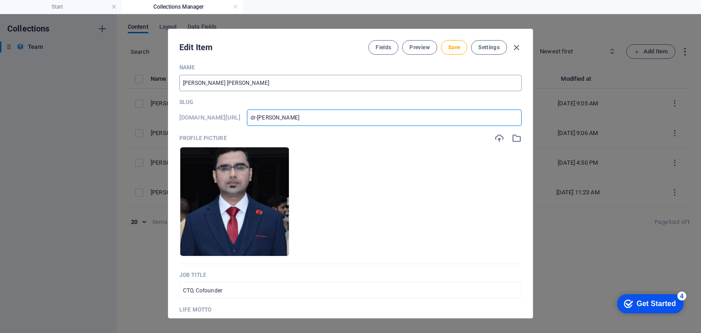
scroll to position [0, 0]
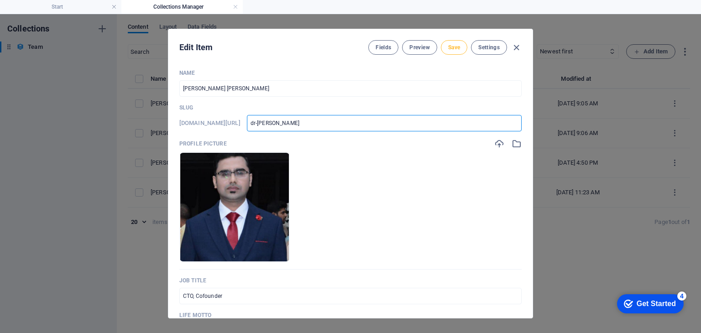
click at [449, 48] on span "Save" at bounding box center [454, 47] width 12 height 7
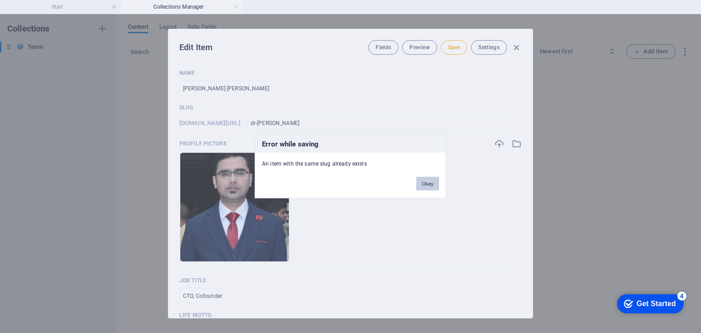
click at [424, 185] on button "Okay" at bounding box center [427, 184] width 23 height 14
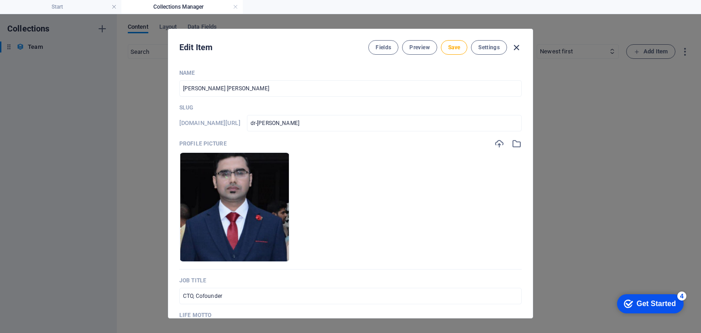
click at [517, 48] on icon "button" at bounding box center [516, 47] width 10 height 10
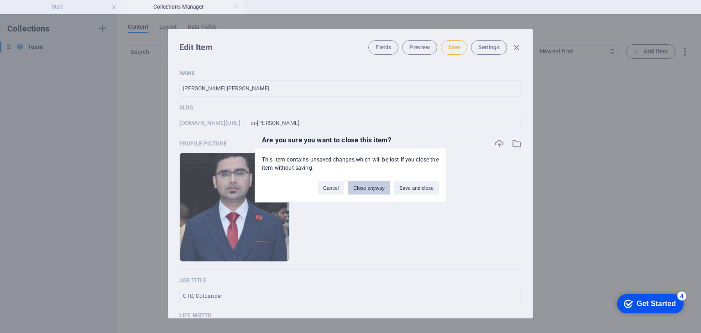
click at [368, 193] on button "Close anyway" at bounding box center [369, 188] width 42 height 14
type input "dr-usman-ali-bajwa"
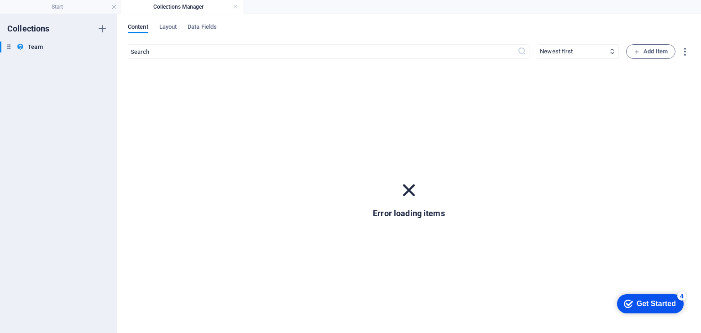
click at [409, 184] on icon at bounding box center [409, 190] width 24 height 24
click at [167, 26] on span "Layout" at bounding box center [168, 27] width 18 height 13
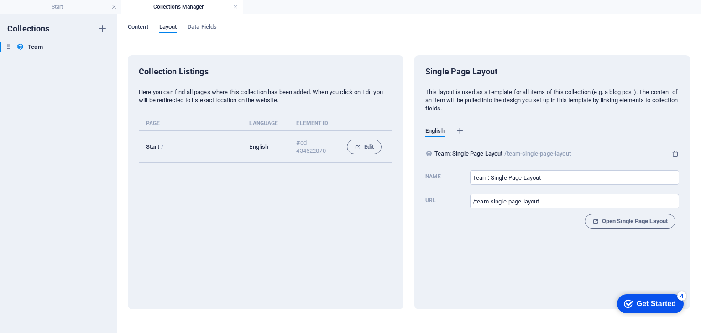
click at [141, 26] on span "Content" at bounding box center [138, 27] width 21 height 13
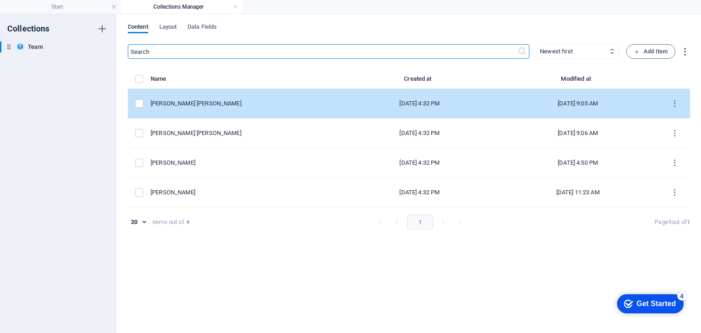
click at [252, 104] on div "Dr. USMAN ALI BAJWA" at bounding box center [243, 103] width 185 height 8
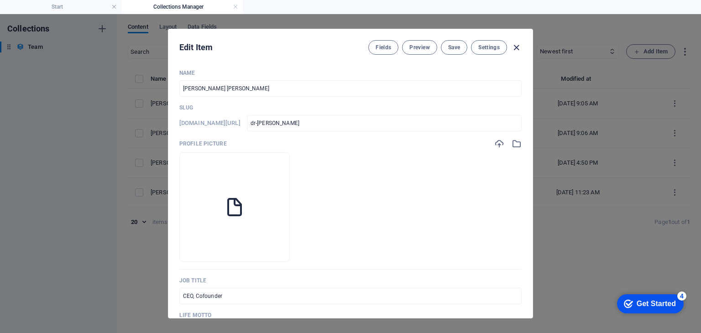
click at [515, 44] on icon "button" at bounding box center [516, 47] width 10 height 10
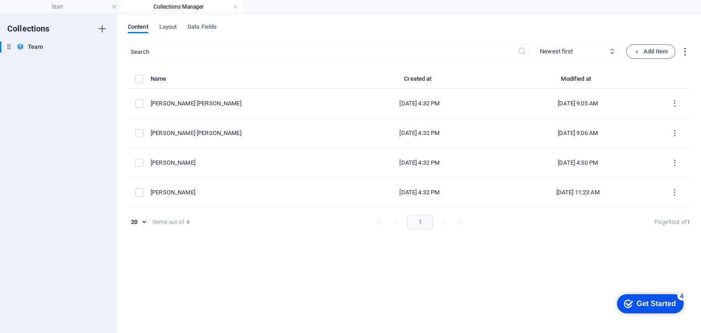
type input "dr-usman-ashraf-kamboh"
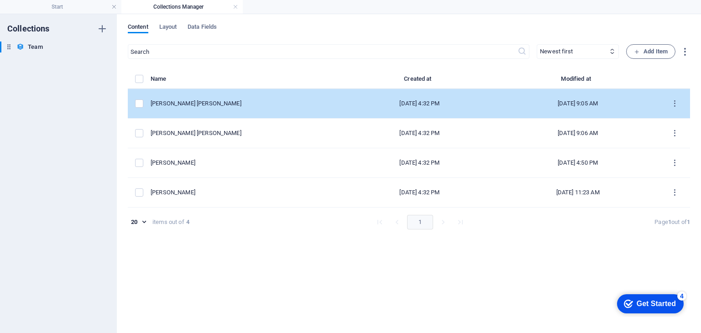
click at [288, 105] on div "Dr. USMAN ALI BAJWA" at bounding box center [243, 103] width 185 height 8
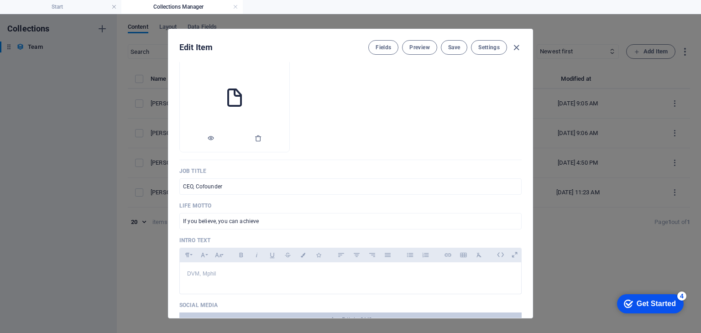
scroll to position [111, 0]
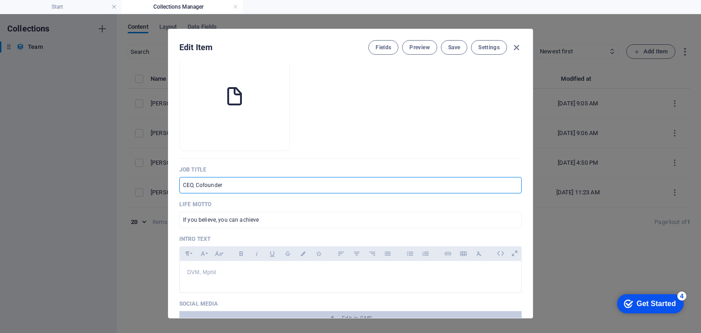
click at [232, 185] on input "CEO, Cofounder" at bounding box center [350, 185] width 342 height 16
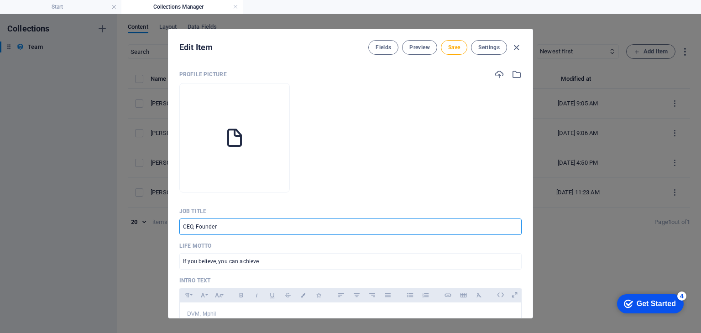
scroll to position [69, 0]
type input "CEO, Founder"
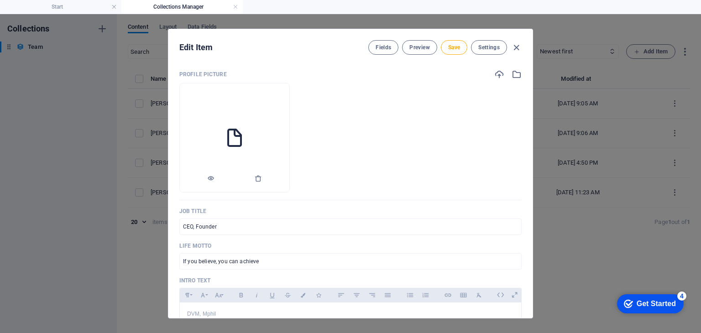
click at [245, 139] on icon at bounding box center [235, 138] width 22 height 22
click at [245, 144] on icon at bounding box center [235, 138] width 22 height 22
click at [262, 181] on icon "button" at bounding box center [258, 178] width 7 height 7
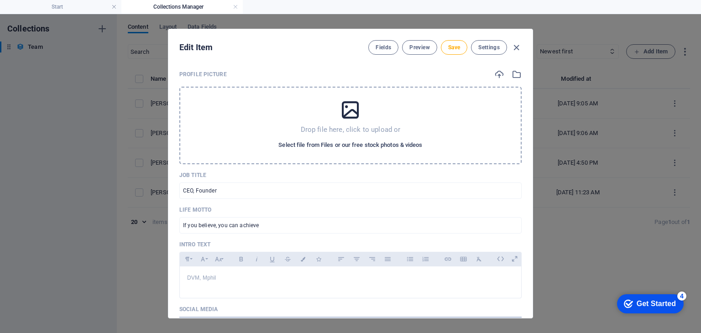
click at [340, 146] on span "Select file from Files or our free stock photos & videos" at bounding box center [350, 145] width 144 height 11
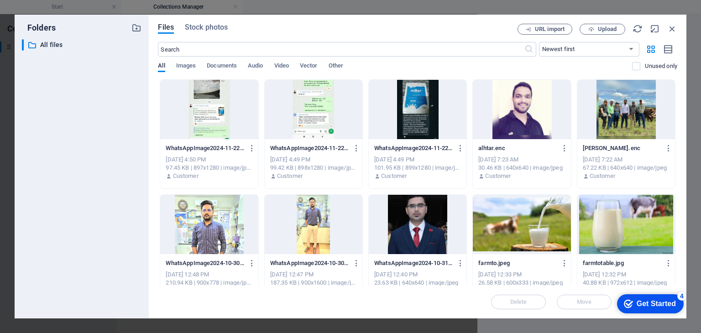
click at [409, 219] on div at bounding box center [418, 224] width 98 height 59
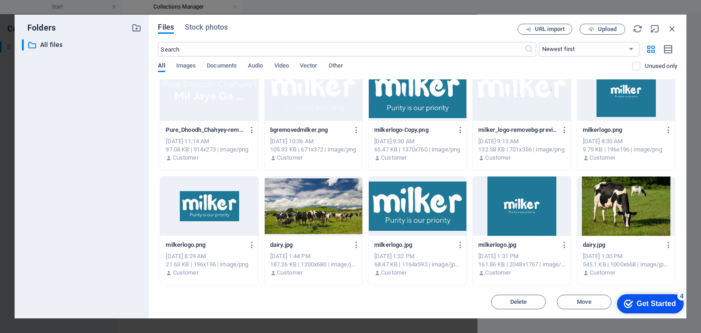
scroll to position [593, 0]
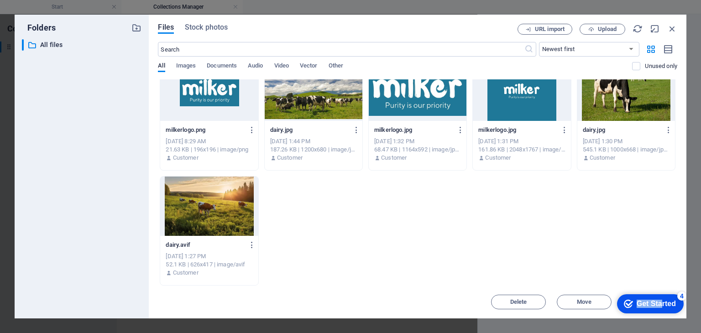
drag, startPoint x: 659, startPoint y: 303, endPoint x: 673, endPoint y: 221, distance: 82.9
click at [673, 290] on html "checkmark Get Started 4 First Steps in the Editor Let's guide you through the t…" at bounding box center [649, 303] width 78 height 27
click at [578, 303] on span "Move" at bounding box center [584, 301] width 15 height 5
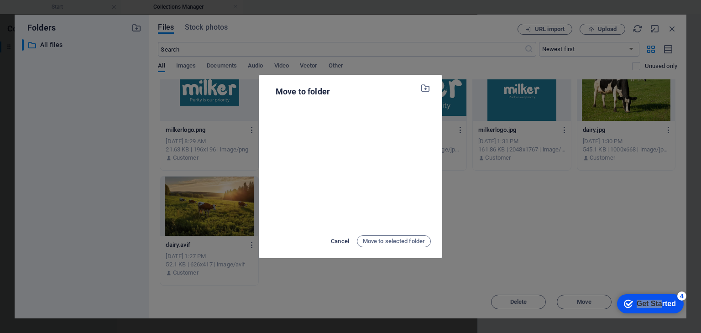
click at [336, 240] on span "Cancel" at bounding box center [340, 241] width 18 height 11
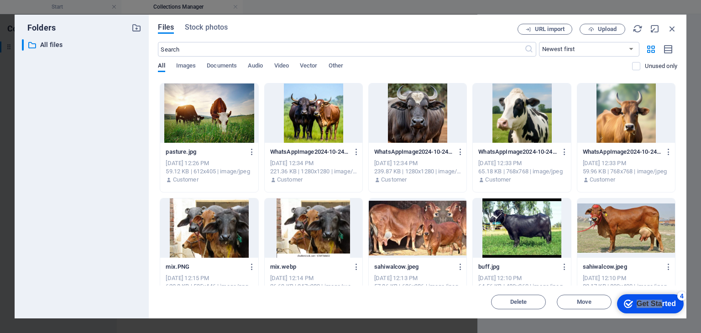
scroll to position [0, 0]
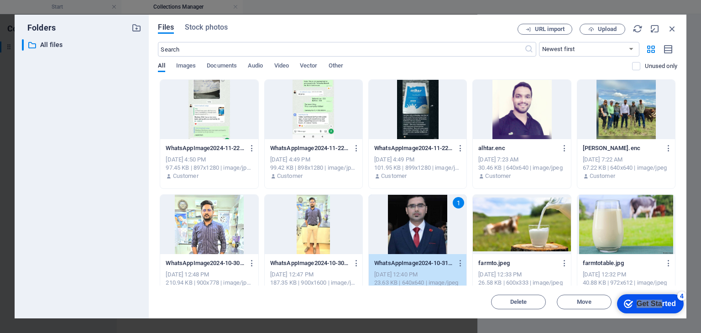
click at [422, 237] on div "1" at bounding box center [418, 224] width 98 height 59
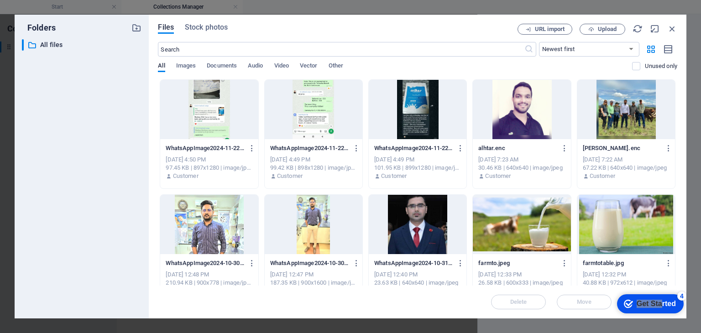
click at [422, 237] on div at bounding box center [418, 224] width 98 height 59
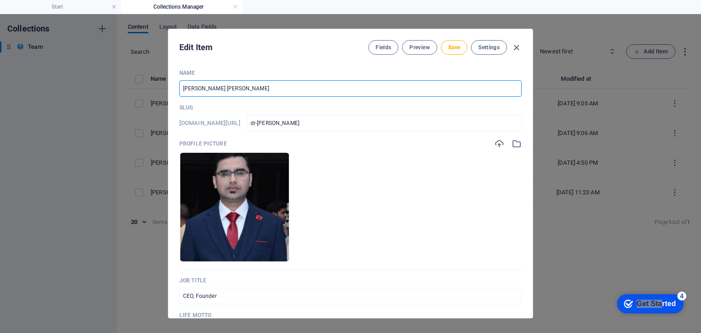
click at [248, 87] on input "Dr. USMAN ALI BAJWA" at bounding box center [350, 88] width 342 height 16
type input "Dr. USMAN USMAN KAMBOH"
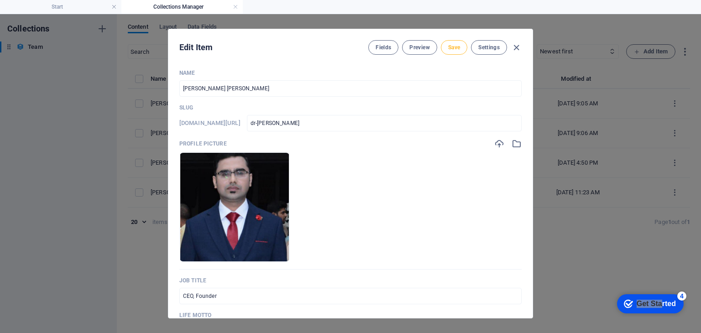
click at [453, 50] on span "Save" at bounding box center [454, 47] width 12 height 7
click at [514, 47] on icon "button" at bounding box center [516, 47] width 10 height 10
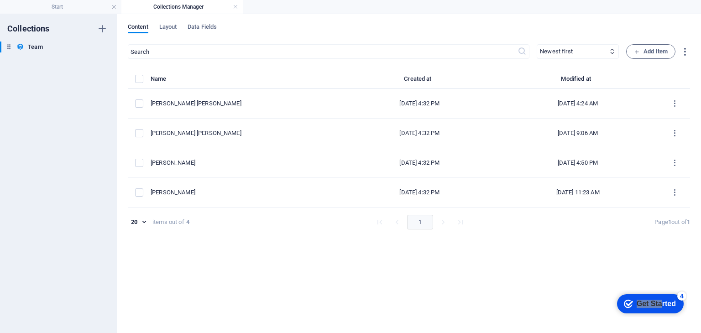
type input "dr-usman-ashraf-kamboh"
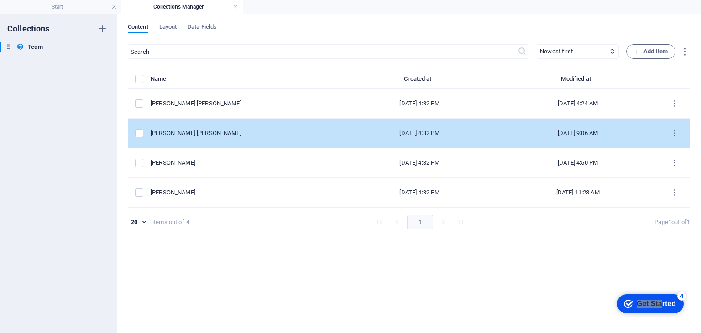
click at [252, 132] on div "[PERSON_NAME] [PERSON_NAME]" at bounding box center [243, 133] width 185 height 8
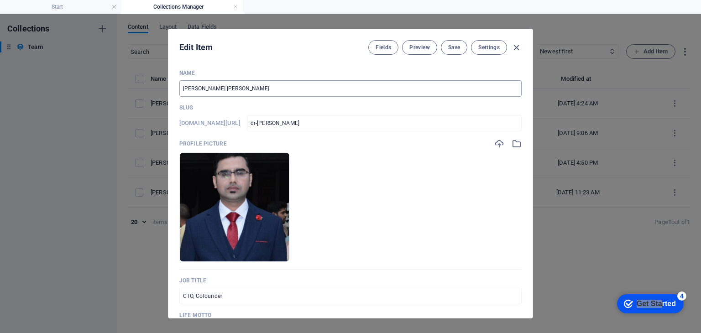
click at [267, 90] on input "[PERSON_NAME] [PERSON_NAME]" at bounding box center [350, 88] width 342 height 16
type input "[PERSON_NAME] [PERSON_NAME]"
click at [262, 249] on icon "button" at bounding box center [258, 247] width 7 height 7
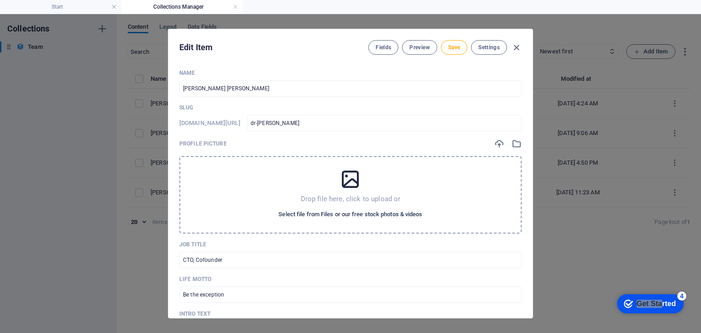
click at [330, 214] on span "Select file from Files or our free stock photos & videos" at bounding box center [350, 214] width 144 height 11
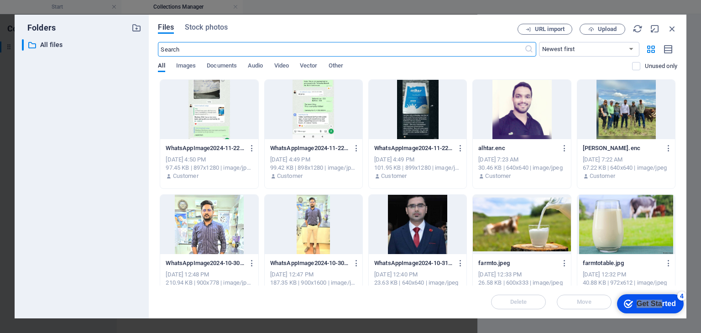
click at [620, 125] on div at bounding box center [626, 109] width 98 height 59
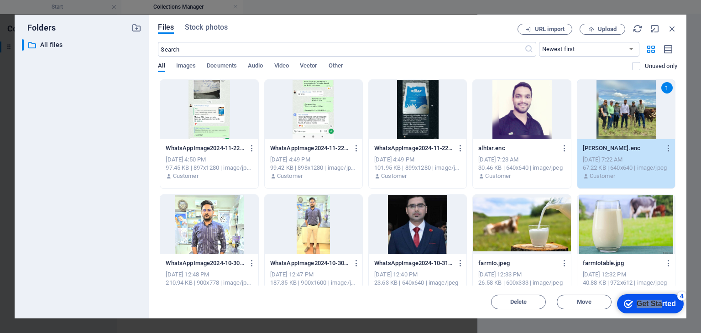
click at [620, 125] on div "1" at bounding box center [626, 109] width 98 height 59
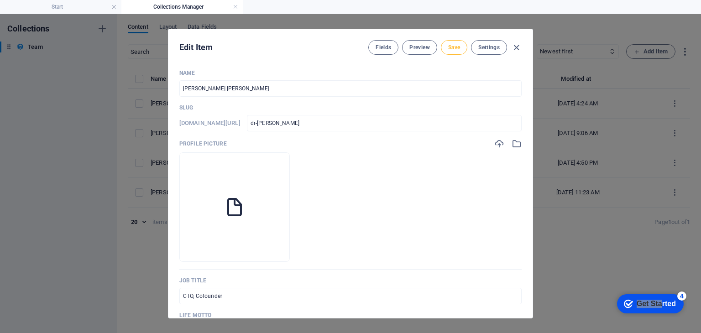
click at [451, 51] on button "Save" at bounding box center [454, 47] width 26 height 15
click at [515, 49] on icon "button" at bounding box center [516, 47] width 10 height 10
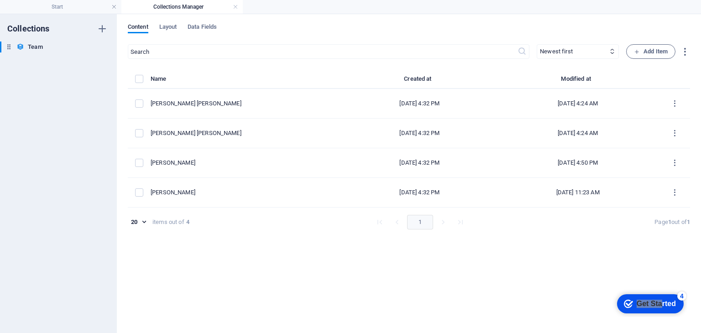
type input "dr-usman-ali-bajwa"
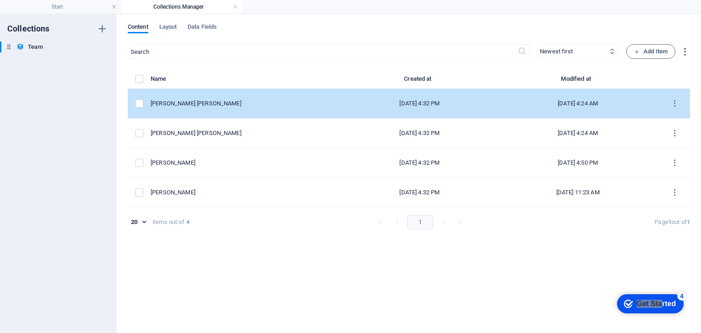
click at [222, 110] on td "Dr. USMAN USMAN KAMBOH" at bounding box center [247, 104] width 192 height 30
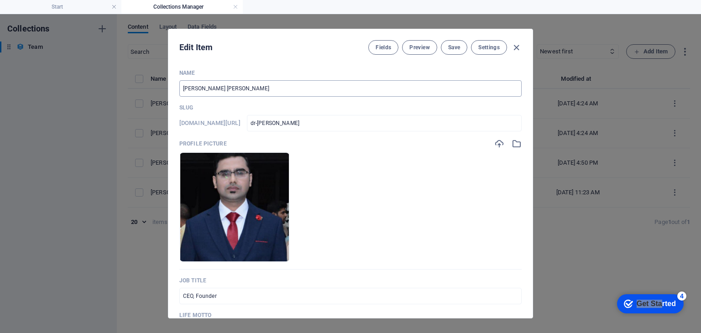
click at [263, 89] on input "Dr. USMAN USMAN KAMBOH" at bounding box center [350, 88] width 342 height 16
type input "[PERSON_NAME] [PERSON_NAME]"
click at [455, 50] on span "Save" at bounding box center [454, 47] width 12 height 7
click at [516, 47] on icon "button" at bounding box center [516, 47] width 10 height 10
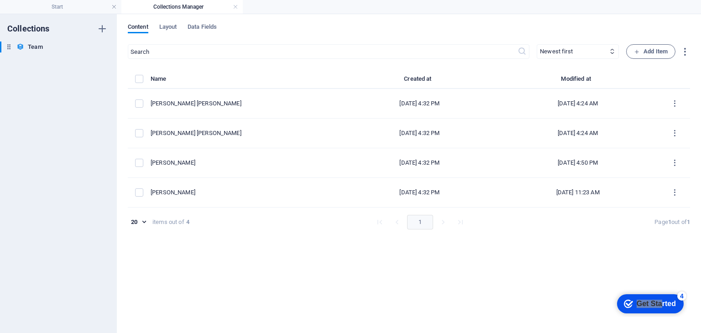
type input "dr-usman-ashraf-kamboh"
click at [235, 7] on link at bounding box center [235, 7] width 5 height 9
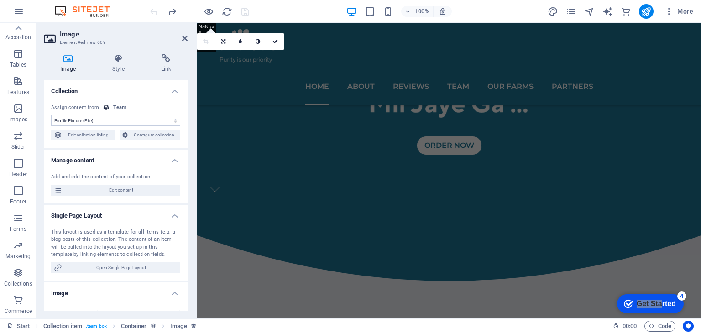
scroll to position [1285, 0]
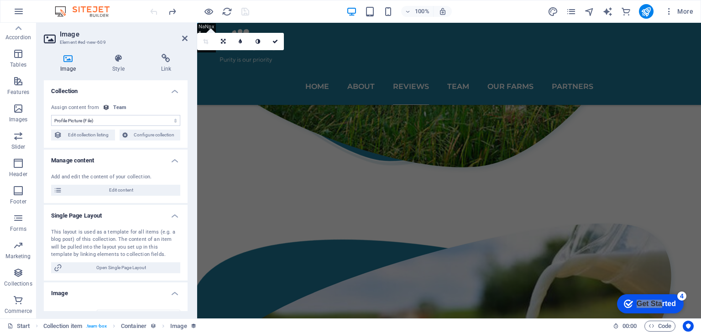
select select "DISABLED_OPTION_VALUE"
click at [183, 37] on icon at bounding box center [184, 38] width 5 height 7
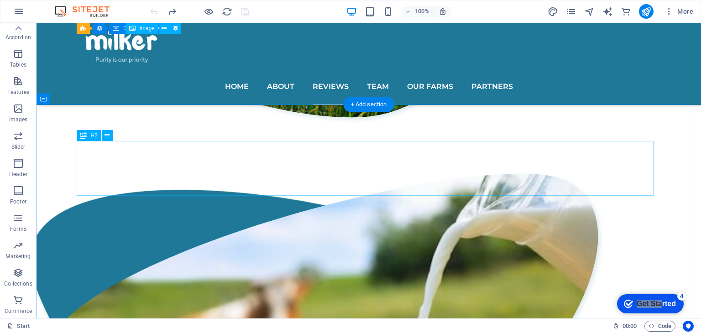
scroll to position [1344, 0]
